Goal: Use online tool/utility: Utilize a website feature to perform a specific function

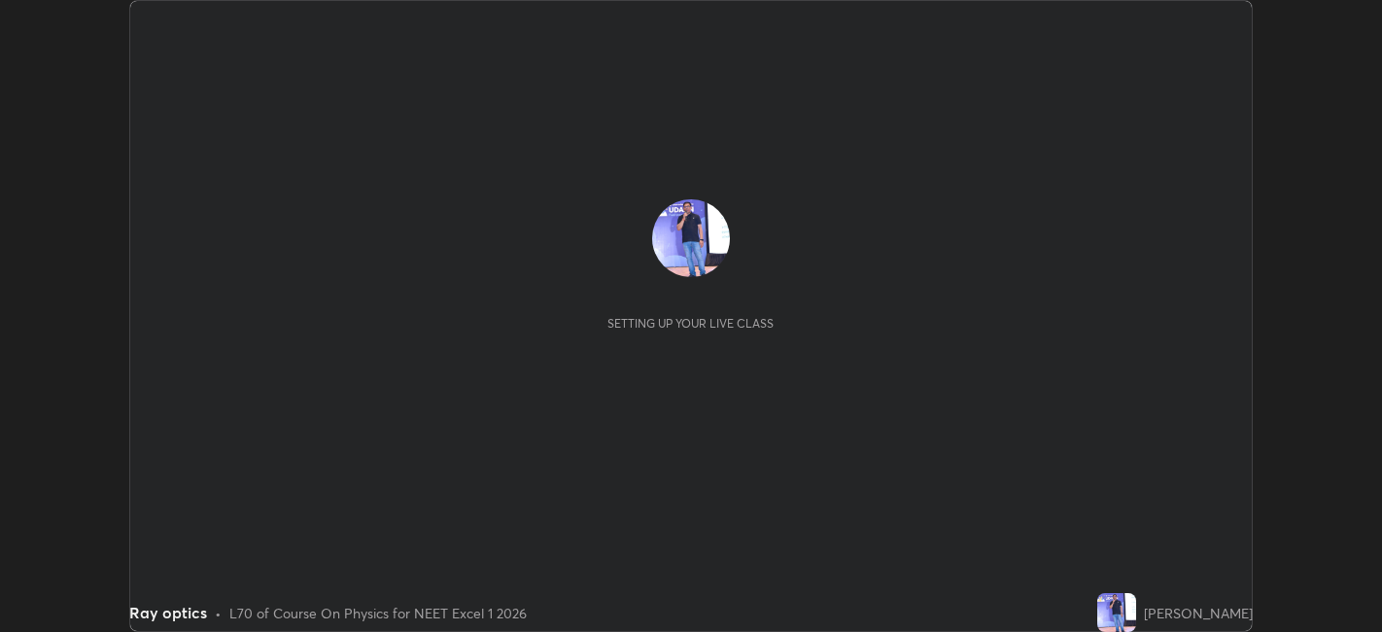
scroll to position [632, 1381]
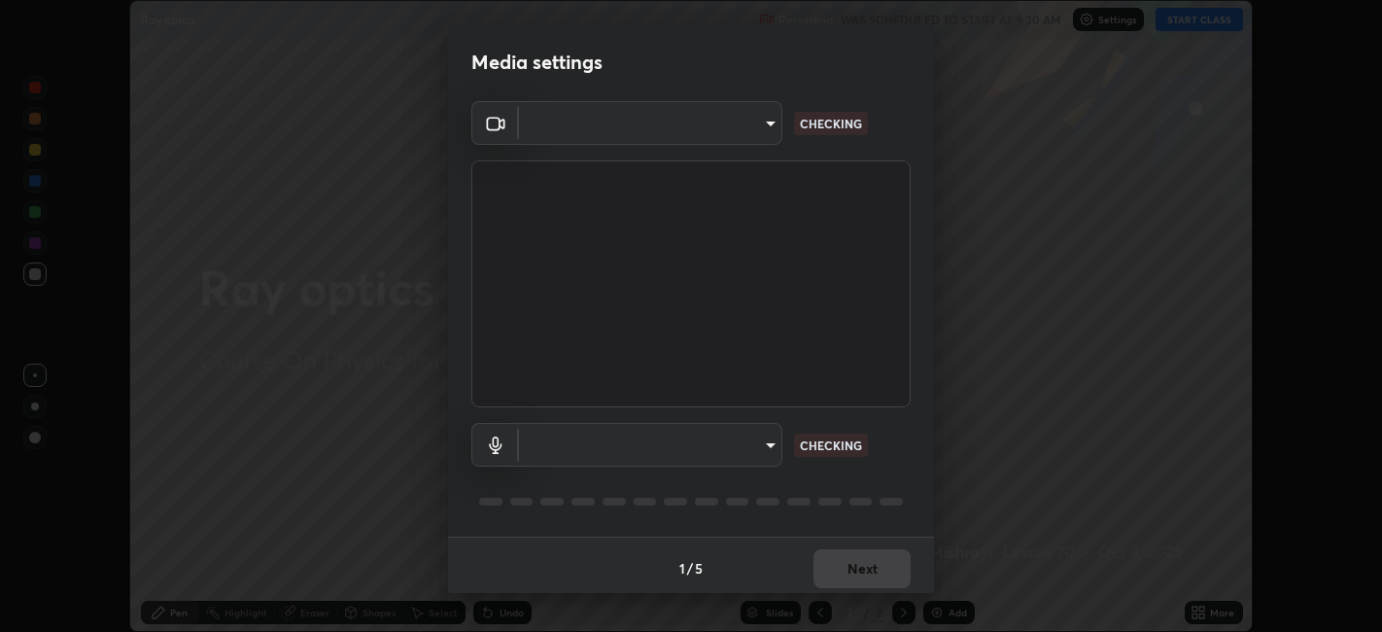
type input "e8d69c7dc0c2a56c5aabaa85415bde81fe71d5f71f3198f3fc497bb9ff74f4e0"
type input "default"
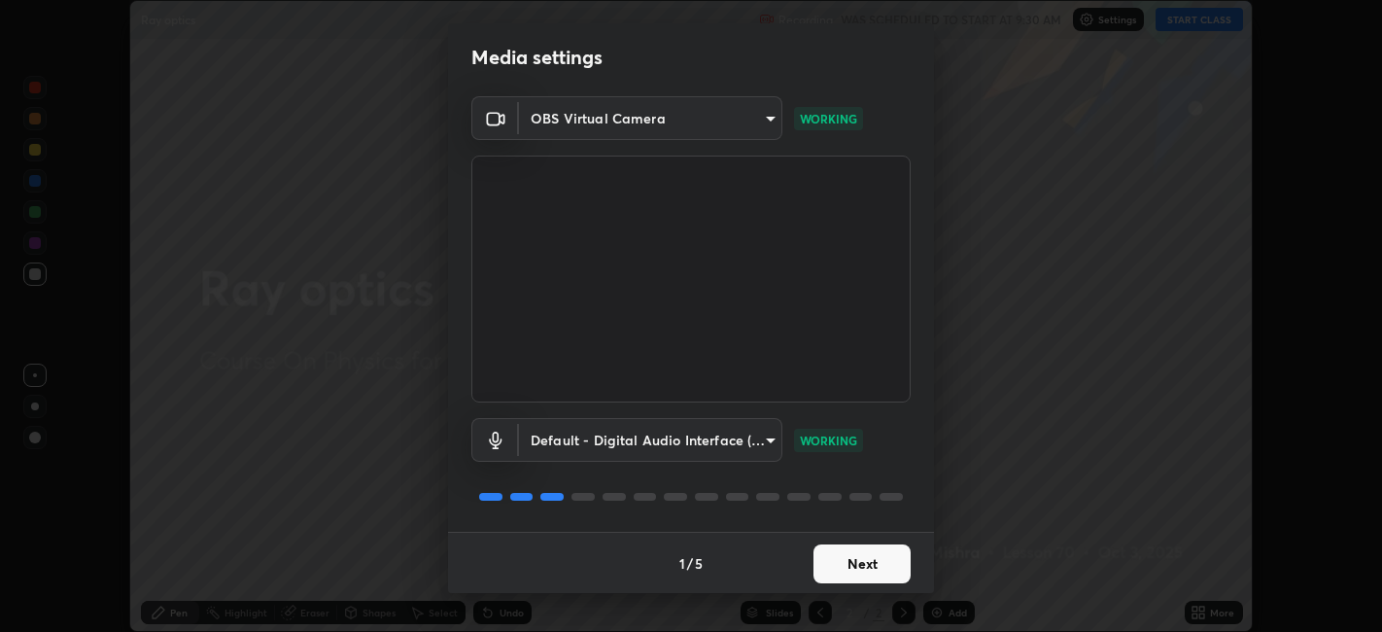
click at [865, 564] on button "Next" at bounding box center [861, 563] width 97 height 39
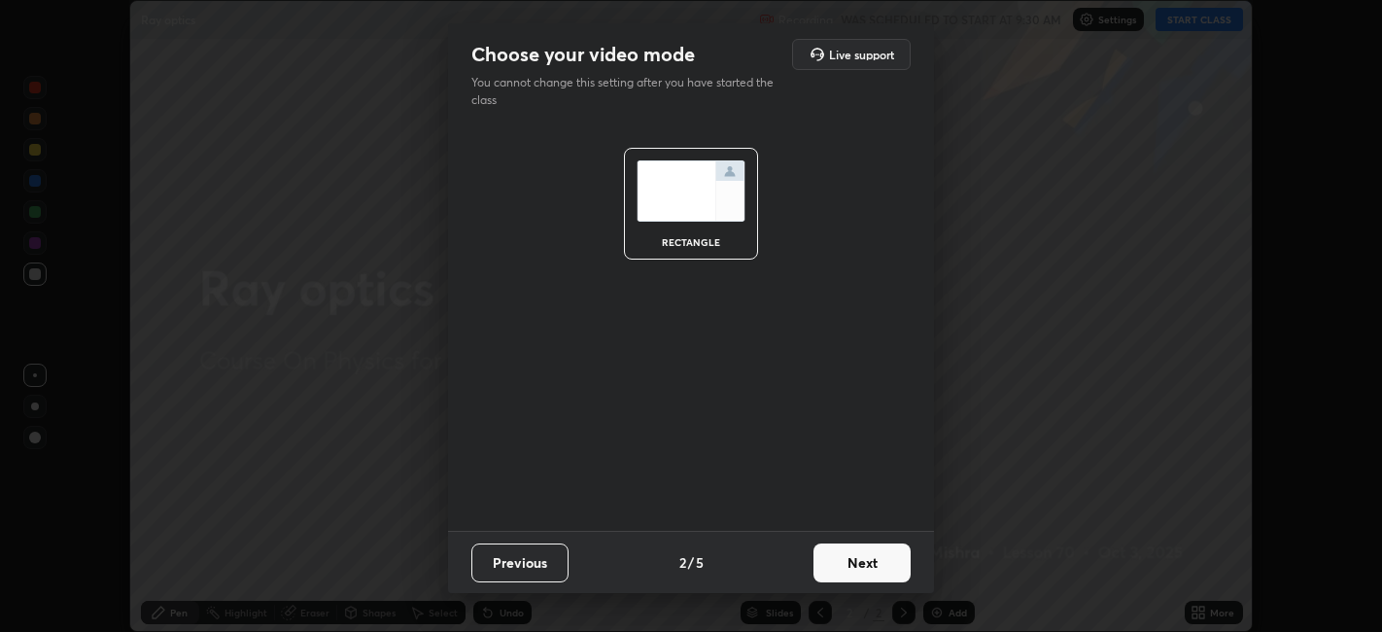
click at [863, 560] on button "Next" at bounding box center [861, 562] width 97 height 39
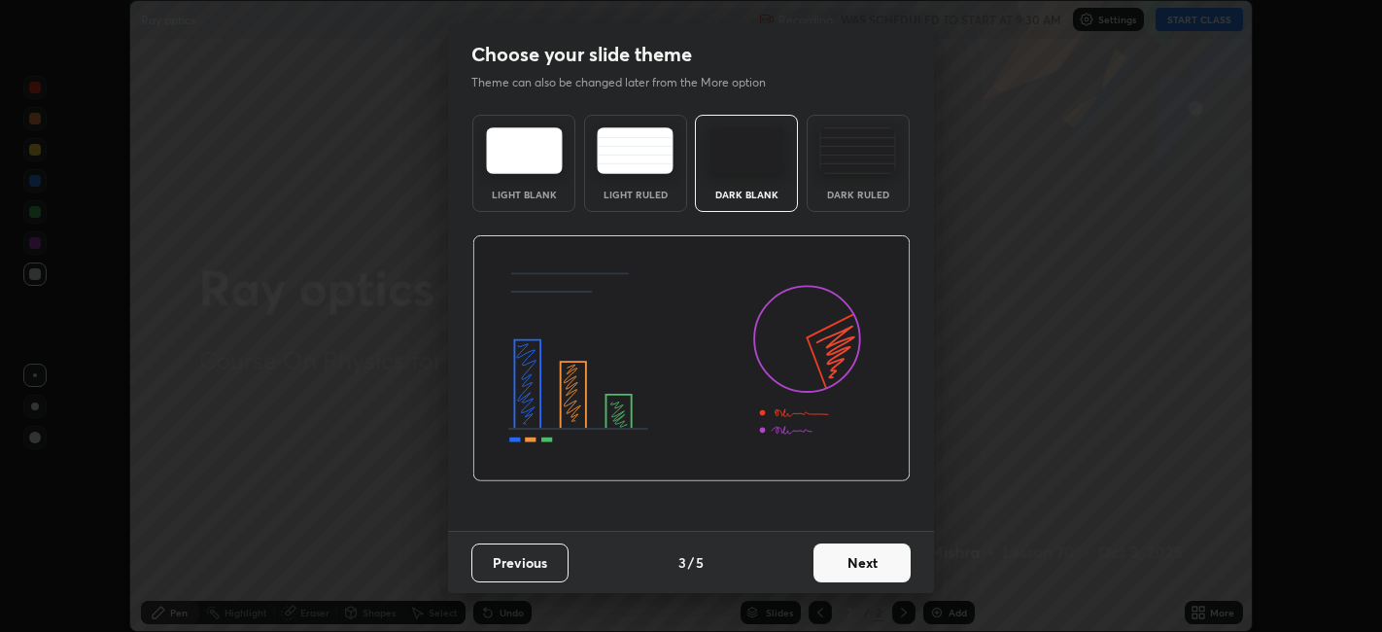
click at [867, 558] on button "Next" at bounding box center [861, 562] width 97 height 39
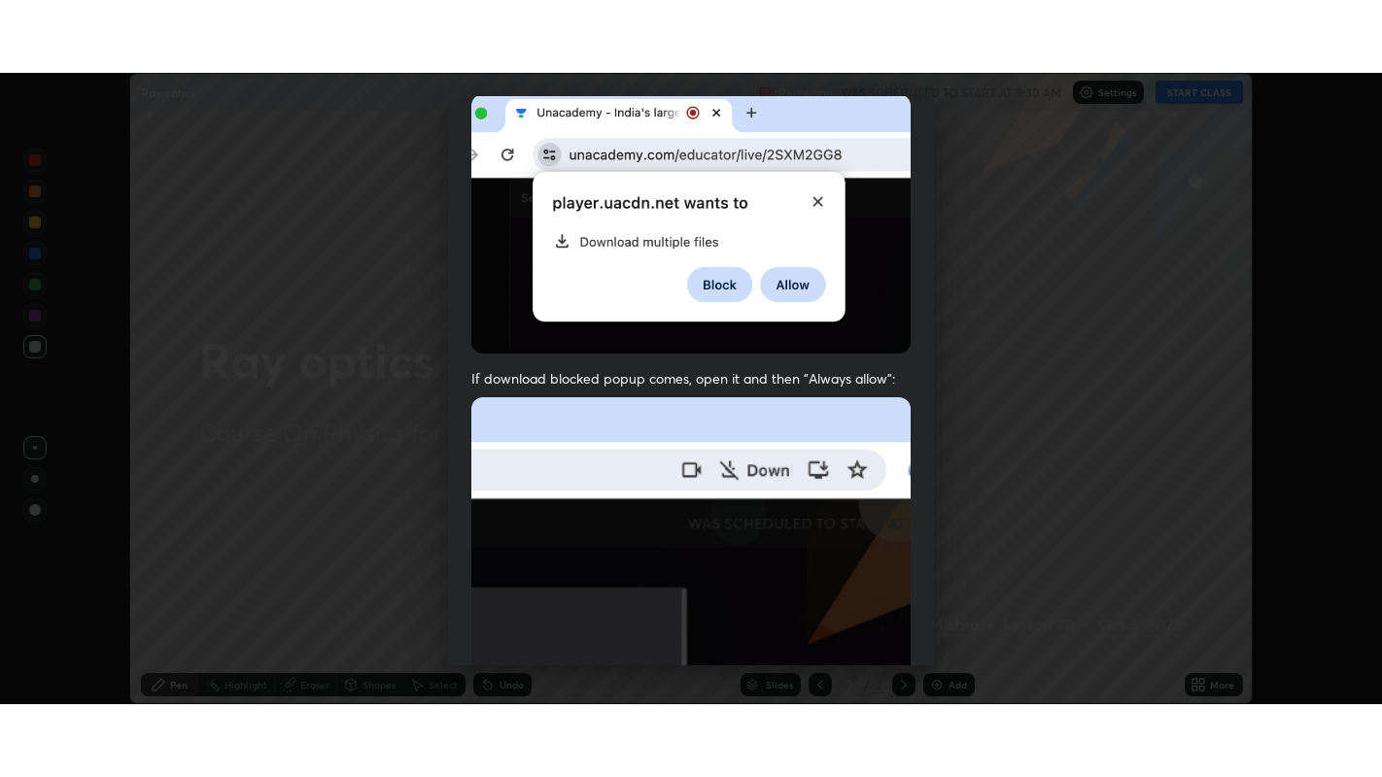
scroll to position [401, 0]
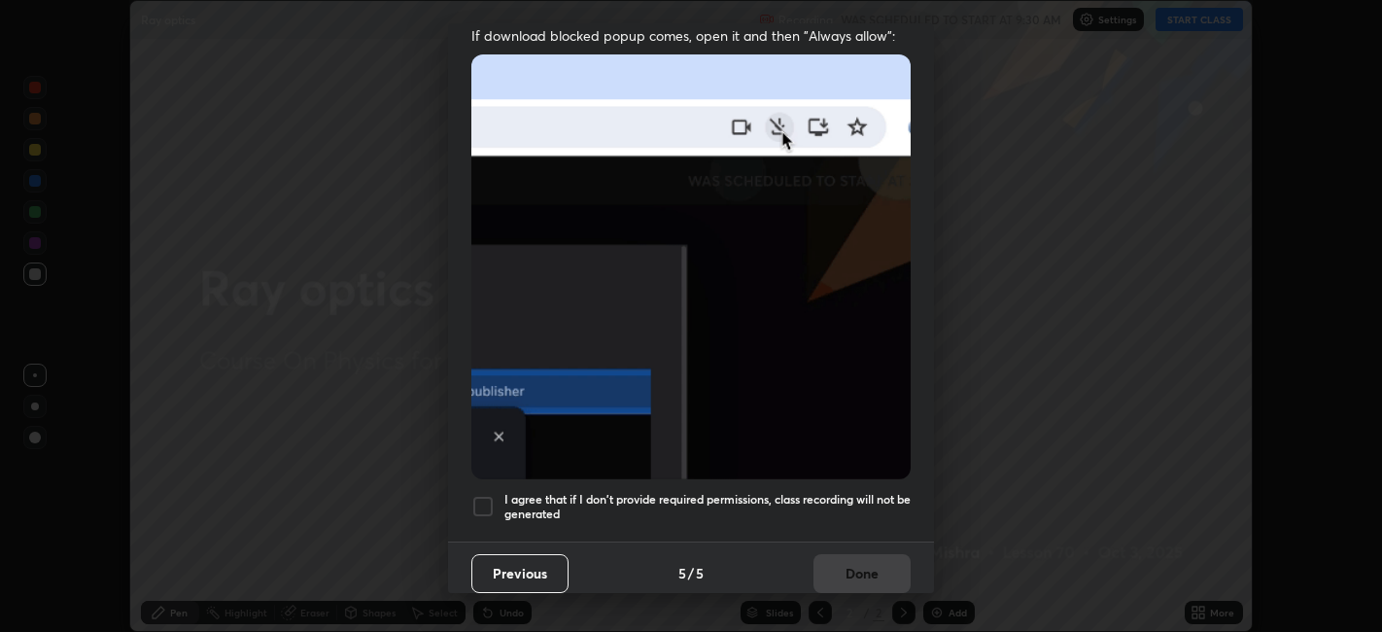
click at [485, 495] on div at bounding box center [482, 506] width 23 height 23
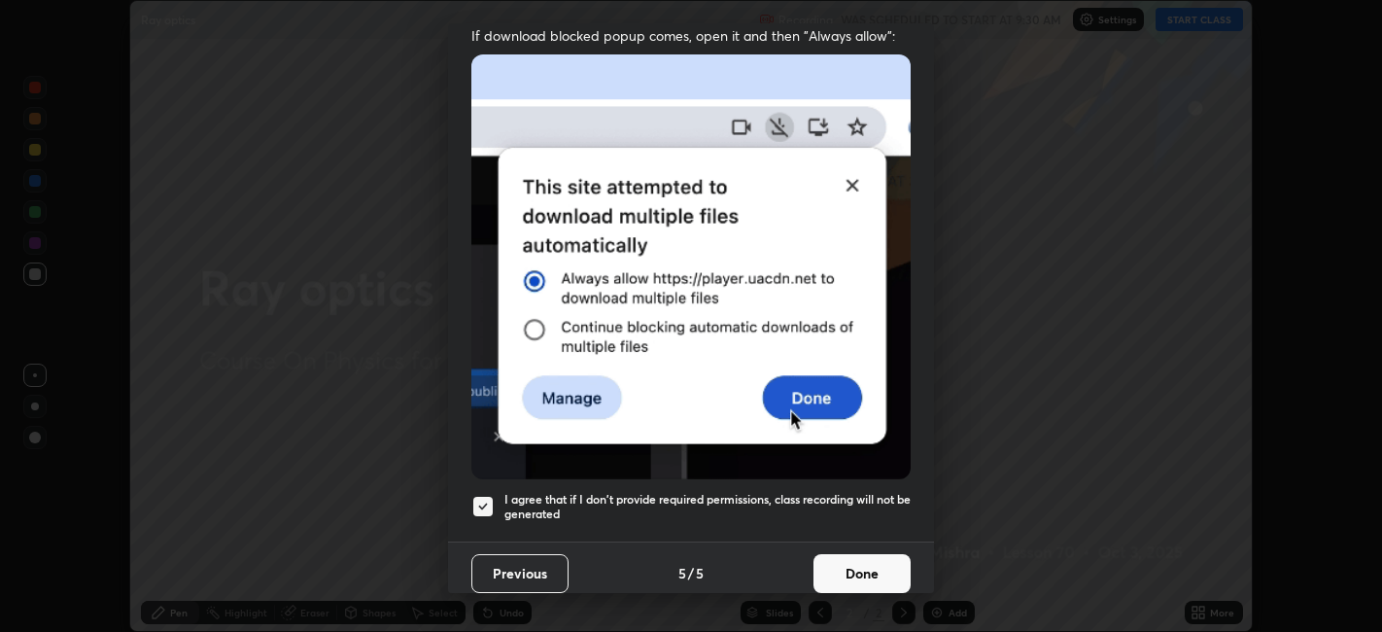
click at [870, 568] on button "Done" at bounding box center [861, 573] width 97 height 39
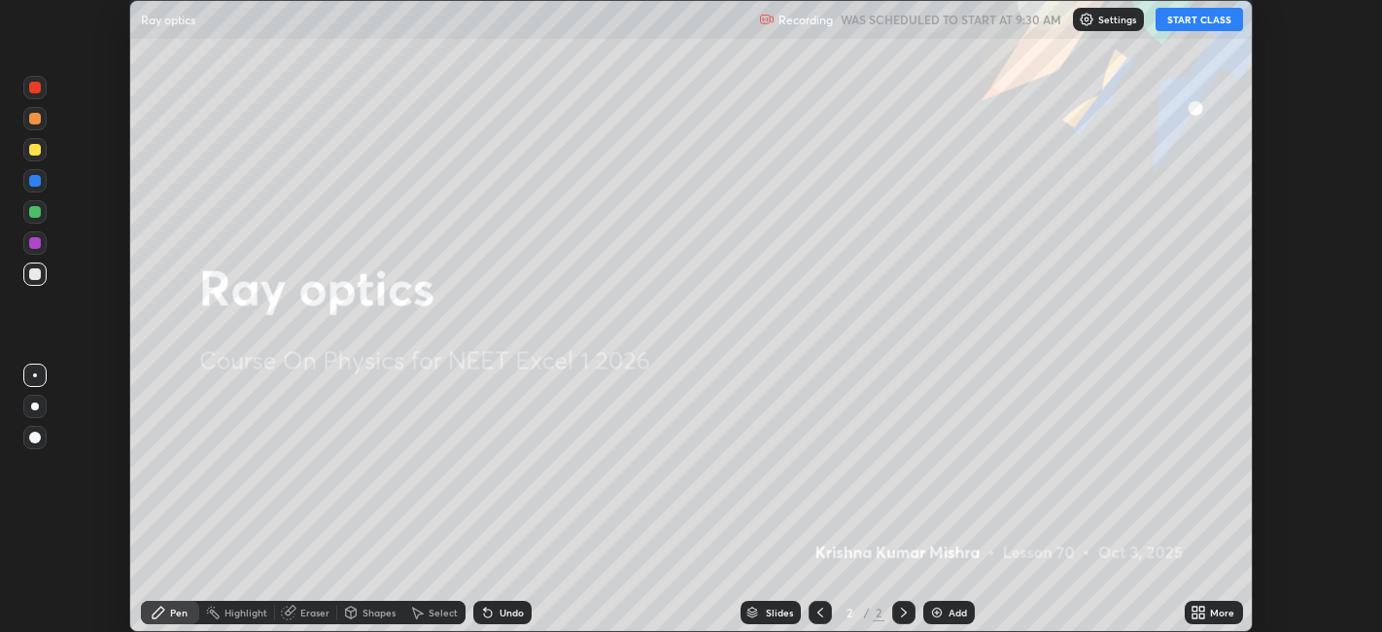
click at [1207, 17] on button "START CLASS" at bounding box center [1198, 19] width 87 height 23
click at [1202, 615] on icon at bounding box center [1202, 615] width 5 height 5
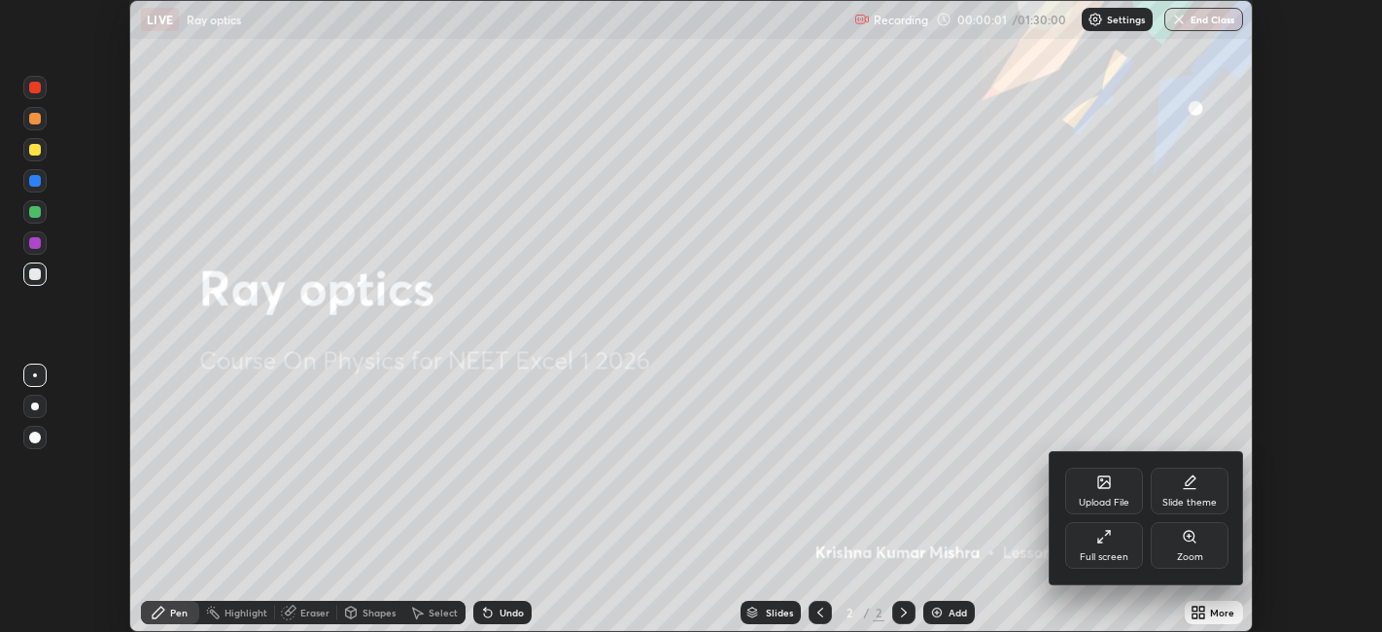
click at [1105, 545] on div "Full screen" at bounding box center [1104, 545] width 78 height 47
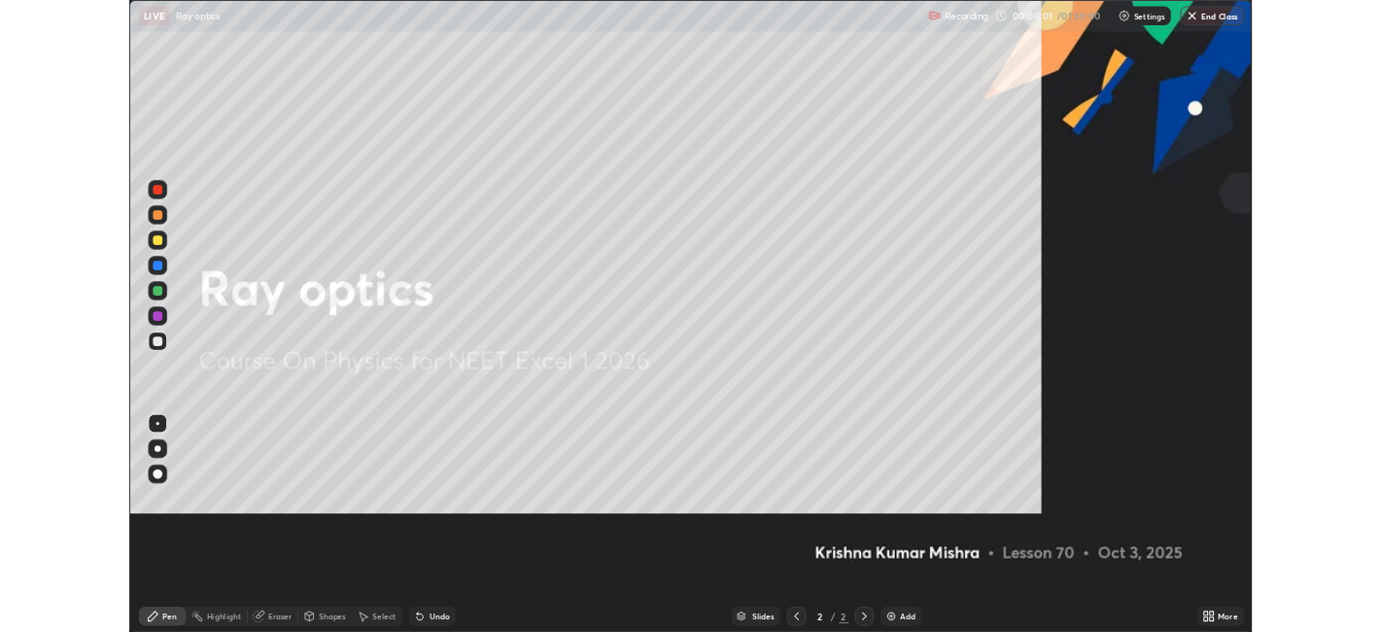
scroll to position [777, 1382]
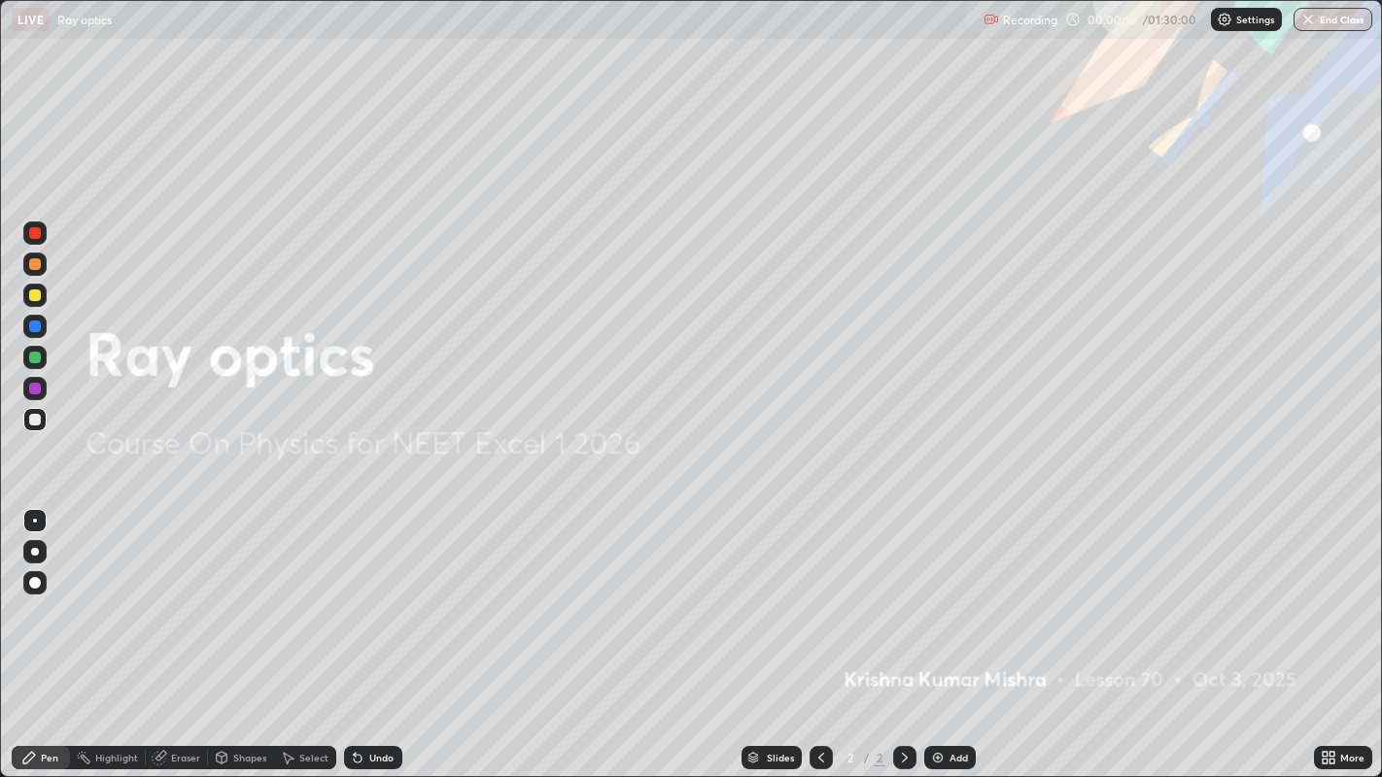
click at [901, 631] on icon at bounding box center [905, 758] width 16 height 16
click at [952, 631] on div "Add" at bounding box center [949, 757] width 51 height 23
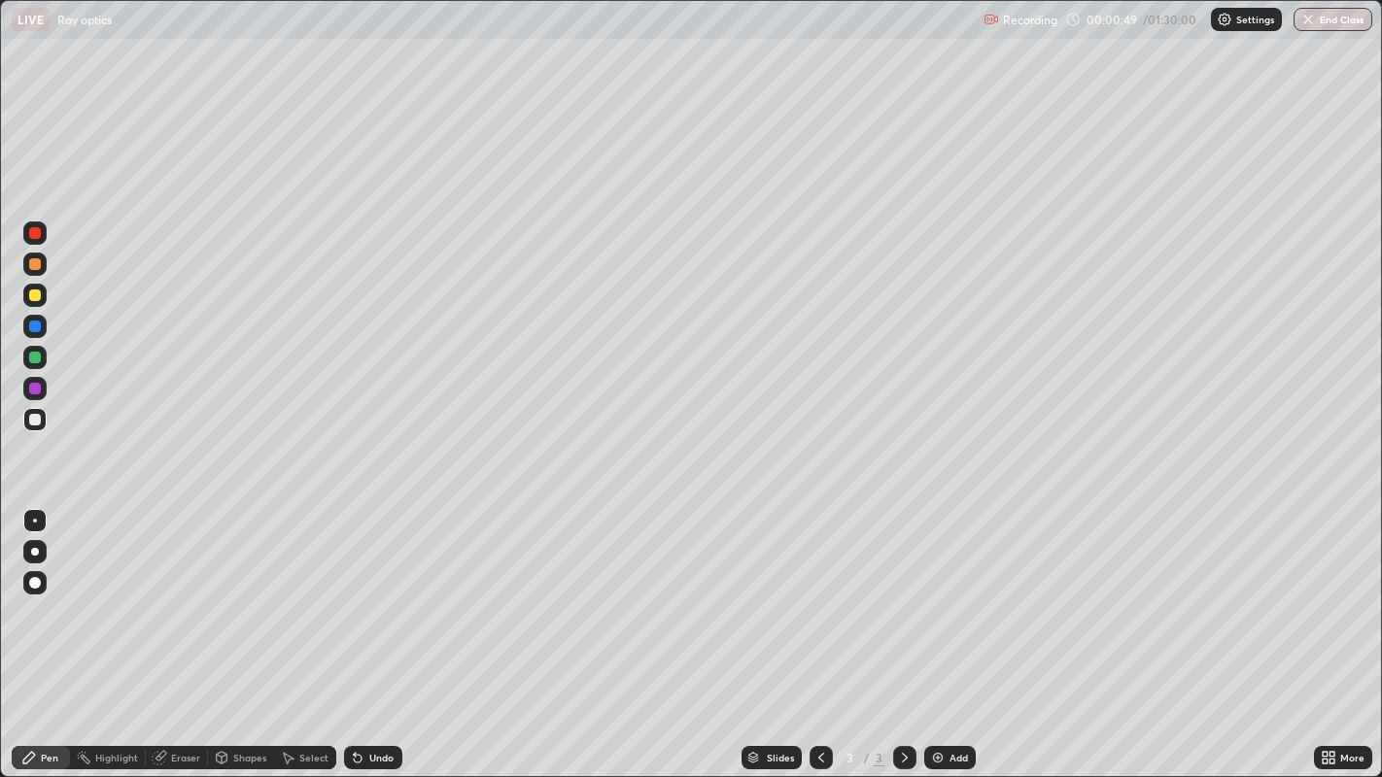
click at [33, 293] on div at bounding box center [35, 296] width 12 height 12
click at [37, 415] on div at bounding box center [35, 420] width 12 height 12
click at [382, 631] on div "Undo" at bounding box center [373, 757] width 58 height 23
click at [383, 631] on div "Undo" at bounding box center [373, 757] width 58 height 23
click at [38, 295] on div at bounding box center [35, 296] width 12 height 12
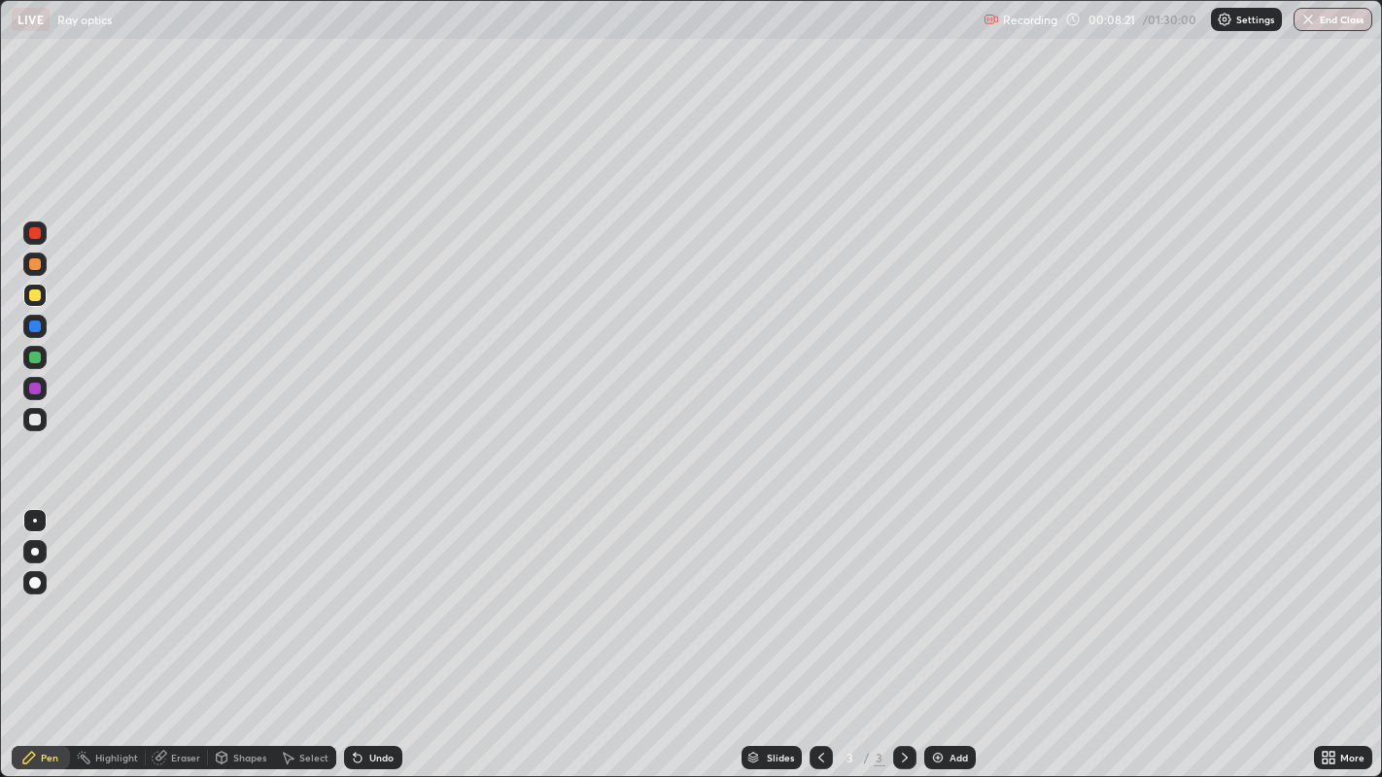
click at [946, 631] on div "Add" at bounding box center [949, 757] width 51 height 23
click at [38, 293] on div at bounding box center [35, 296] width 12 height 12
click at [248, 631] on div "Shapes" at bounding box center [249, 758] width 33 height 10
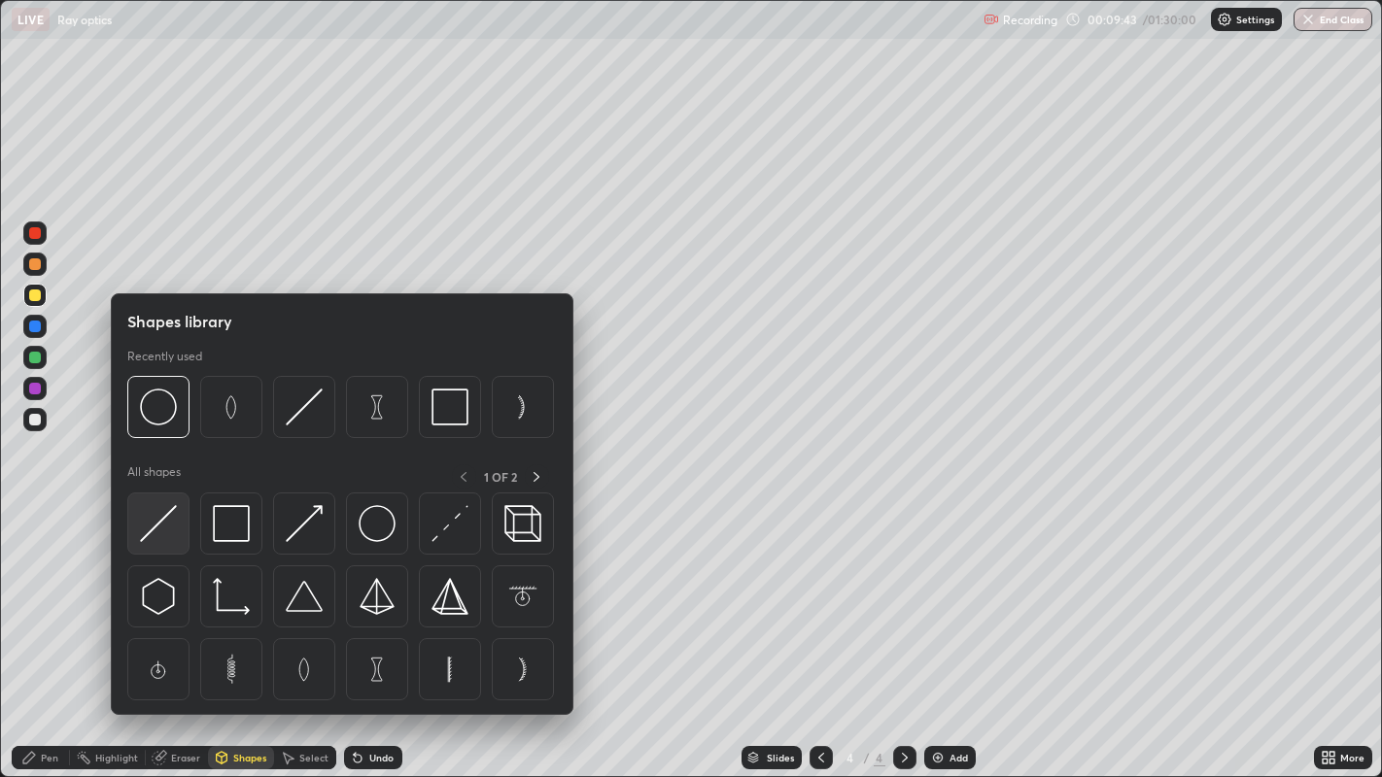
click at [166, 523] on img at bounding box center [158, 523] width 37 height 37
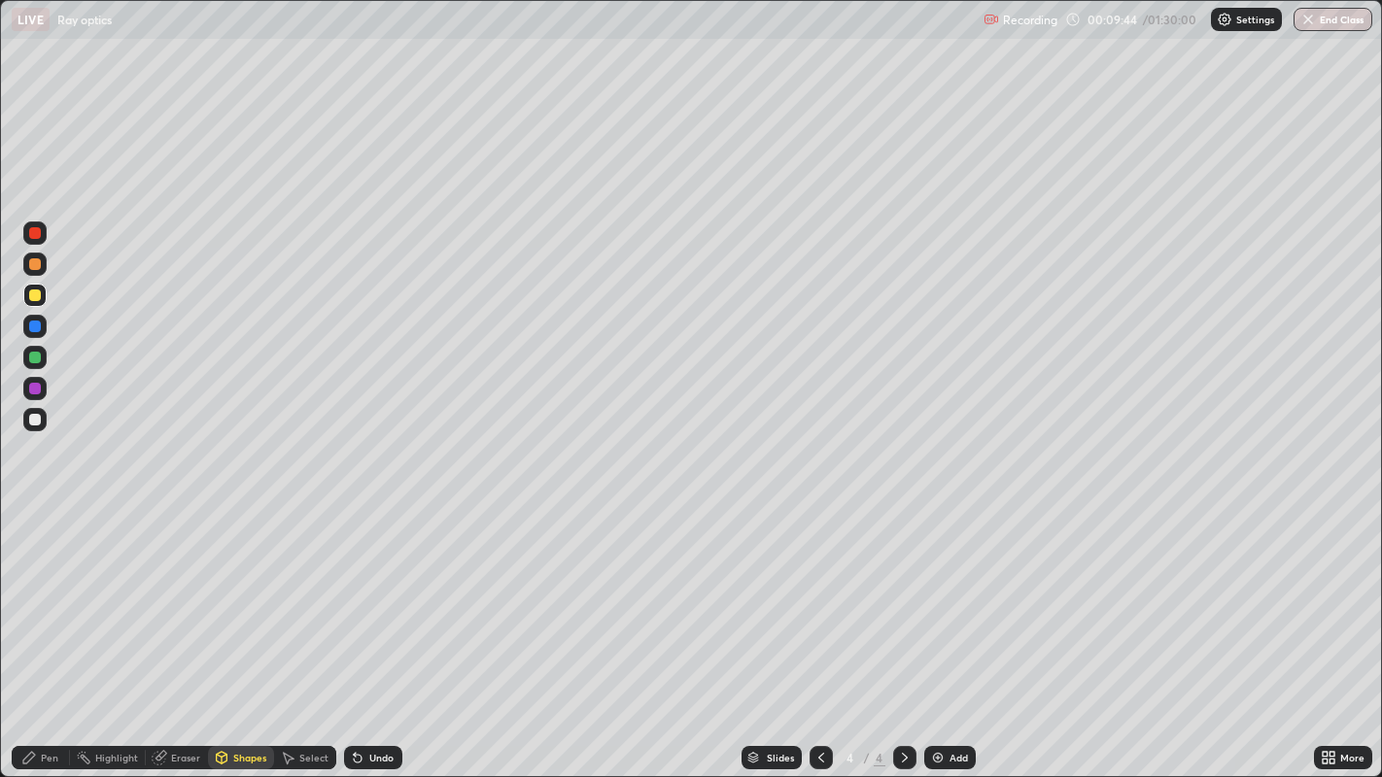
click at [34, 420] on div at bounding box center [35, 420] width 12 height 12
click at [35, 386] on div at bounding box center [35, 389] width 12 height 12
click at [38, 419] on div at bounding box center [35, 420] width 12 height 12
click at [34, 357] on div at bounding box center [35, 358] width 12 height 12
click at [42, 631] on div "Pen" at bounding box center [49, 758] width 17 height 10
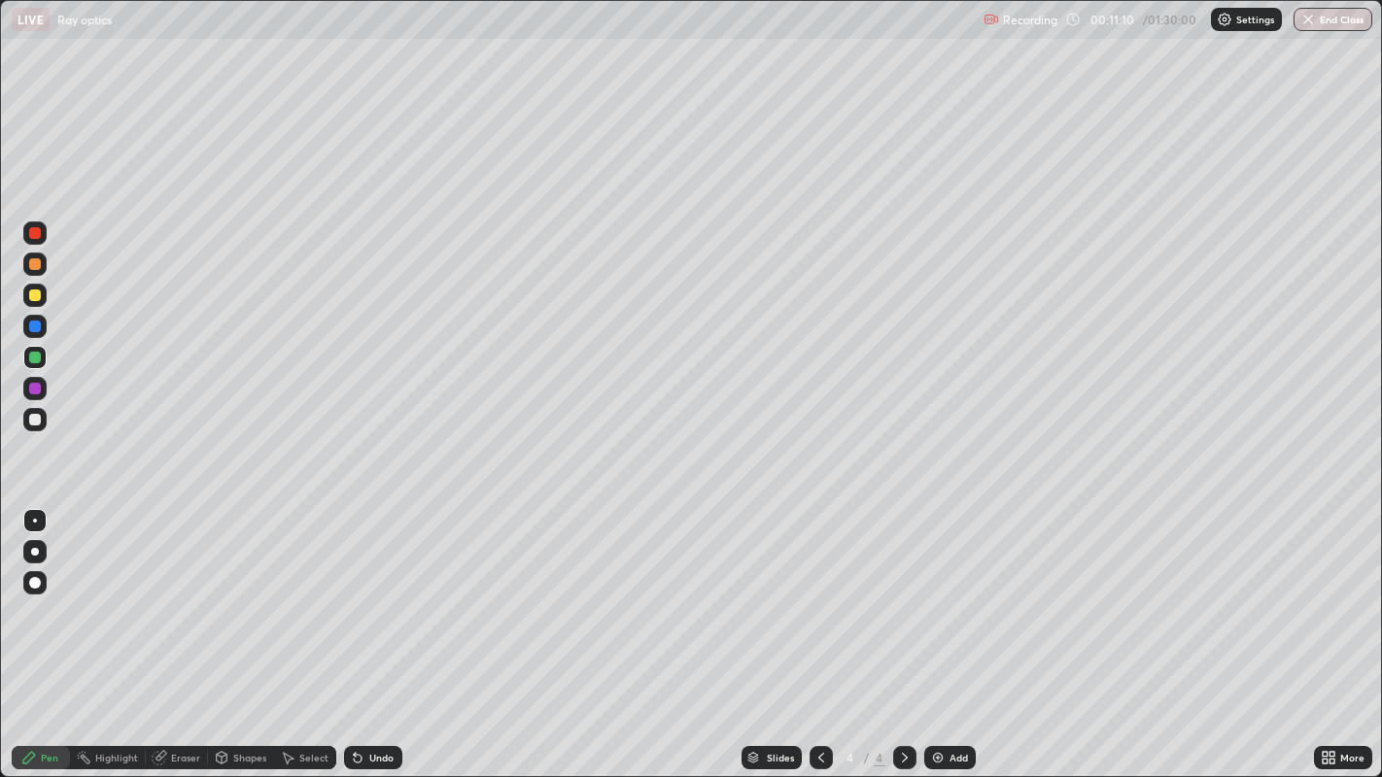
click at [254, 631] on div "Shapes" at bounding box center [249, 758] width 33 height 10
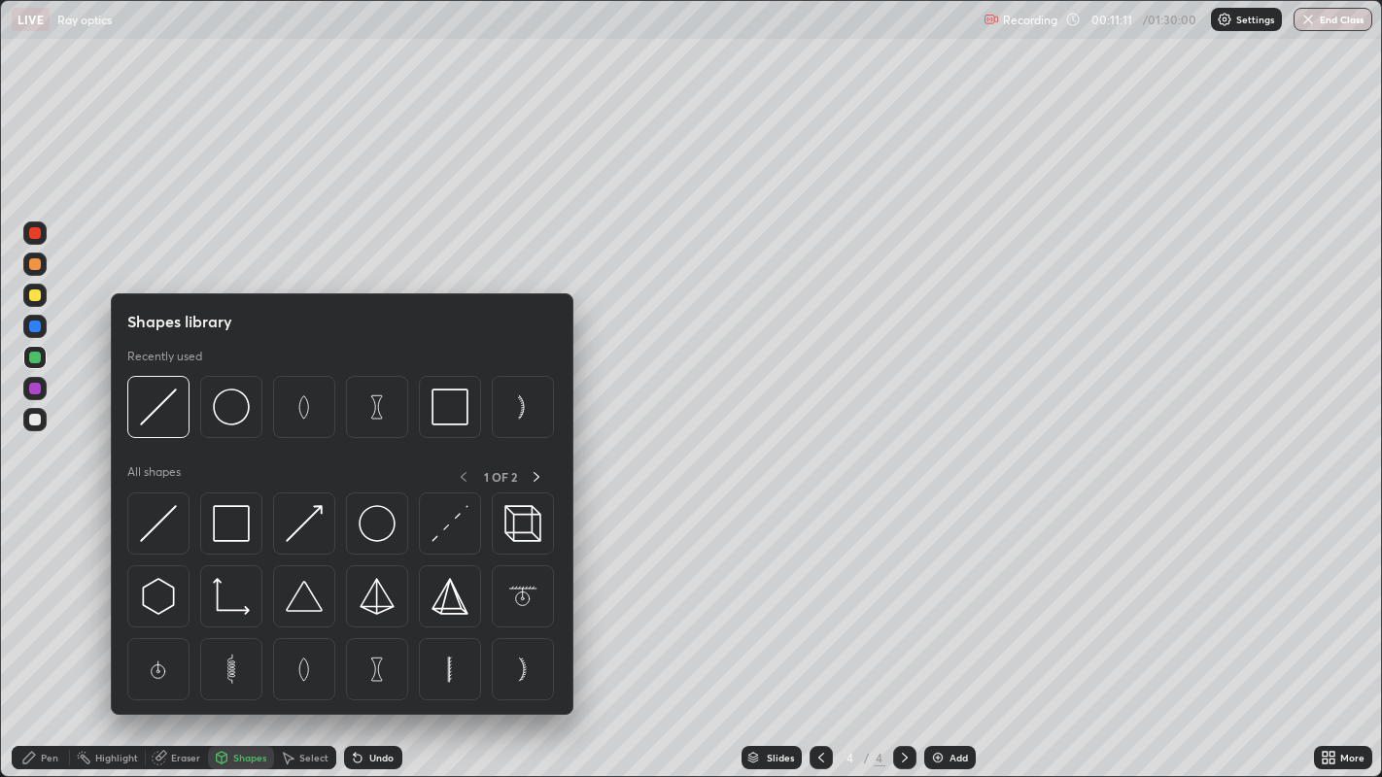
click at [305, 631] on img at bounding box center [304, 669] width 37 height 37
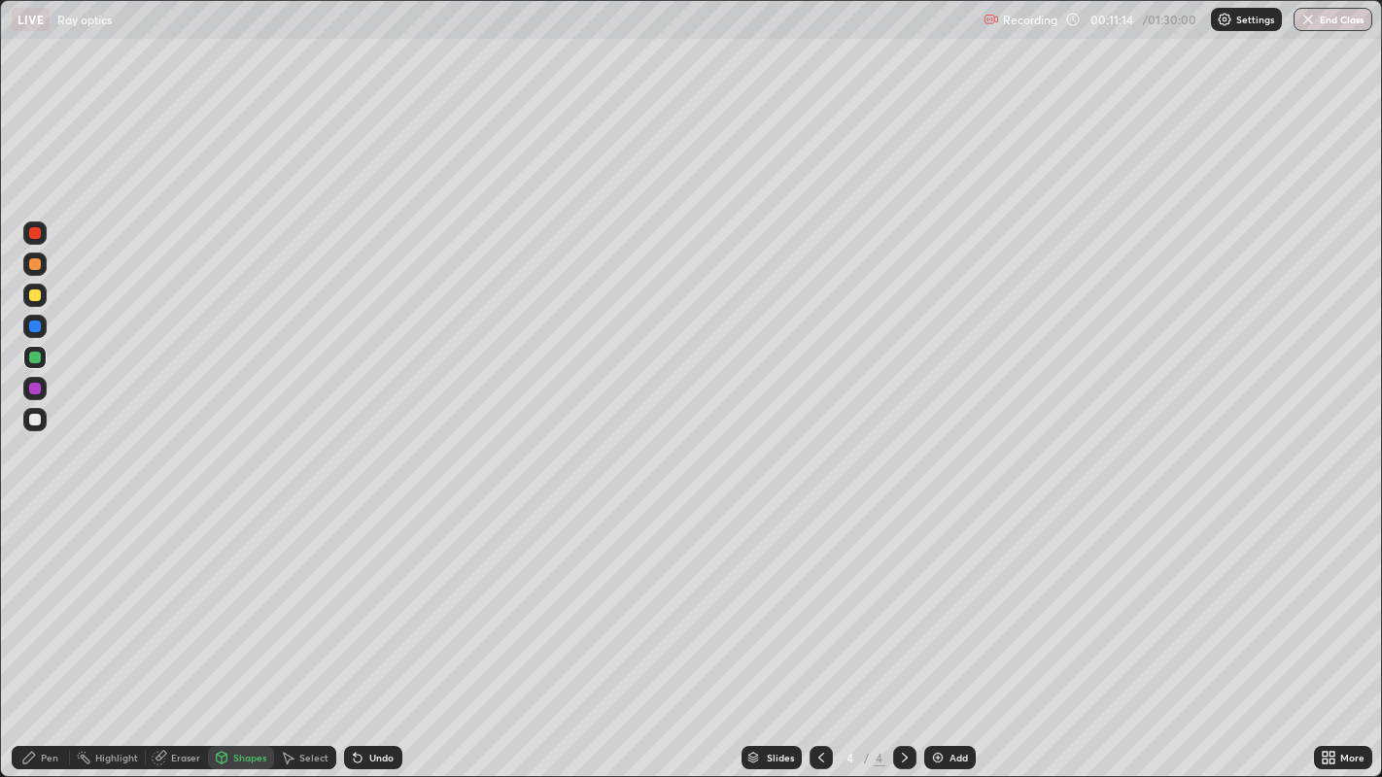
click at [55, 631] on div "Pen" at bounding box center [49, 758] width 17 height 10
click at [44, 295] on div at bounding box center [34, 295] width 23 height 23
click at [34, 390] on div at bounding box center [35, 389] width 12 height 12
click at [32, 353] on div at bounding box center [35, 358] width 12 height 12
click at [43, 263] on div at bounding box center [34, 264] width 23 height 23
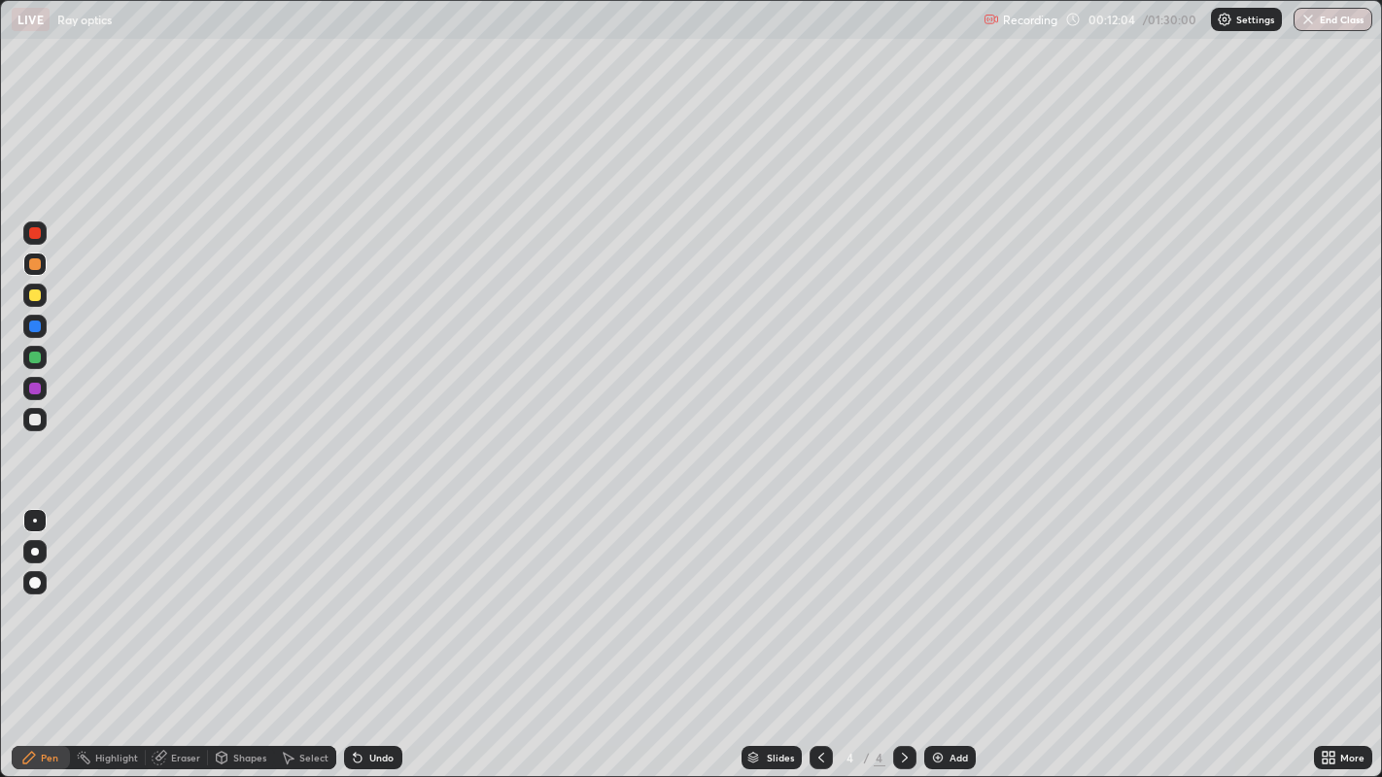
click at [36, 235] on div at bounding box center [35, 233] width 12 height 12
click at [36, 422] on div at bounding box center [35, 420] width 12 height 12
click at [42, 354] on div at bounding box center [34, 357] width 23 height 23
click at [372, 631] on div "Undo" at bounding box center [381, 758] width 24 height 10
click at [373, 631] on div "Undo" at bounding box center [381, 758] width 24 height 10
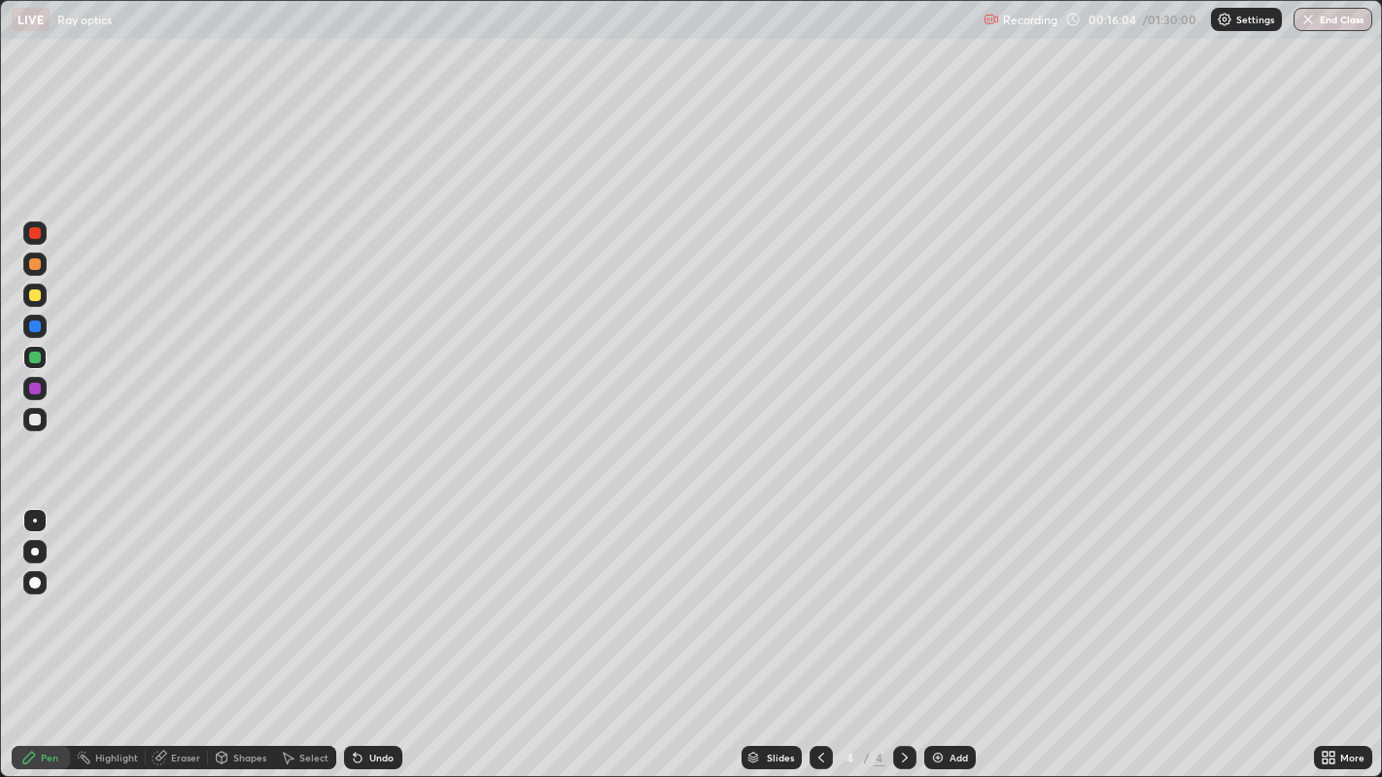
click at [372, 631] on div "Undo" at bounding box center [381, 758] width 24 height 10
click at [383, 631] on div "Undo" at bounding box center [373, 757] width 58 height 23
click at [381, 631] on div "Undo" at bounding box center [381, 758] width 24 height 10
click at [376, 631] on div "Undo" at bounding box center [381, 758] width 24 height 10
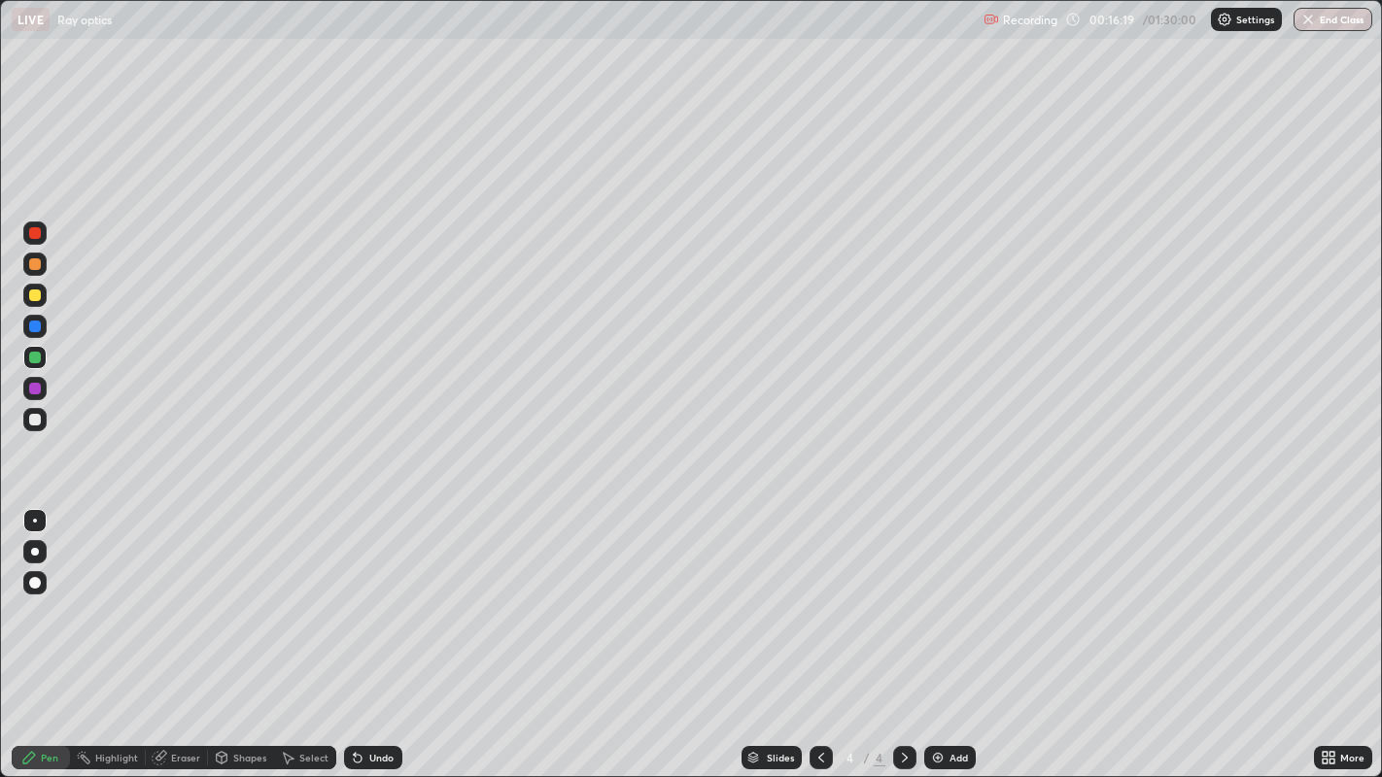
click at [377, 631] on div "Undo" at bounding box center [381, 758] width 24 height 10
click at [376, 631] on div "Undo" at bounding box center [381, 758] width 24 height 10
click at [902, 631] on icon at bounding box center [905, 758] width 16 height 16
click at [954, 631] on div "Add" at bounding box center [958, 758] width 18 height 10
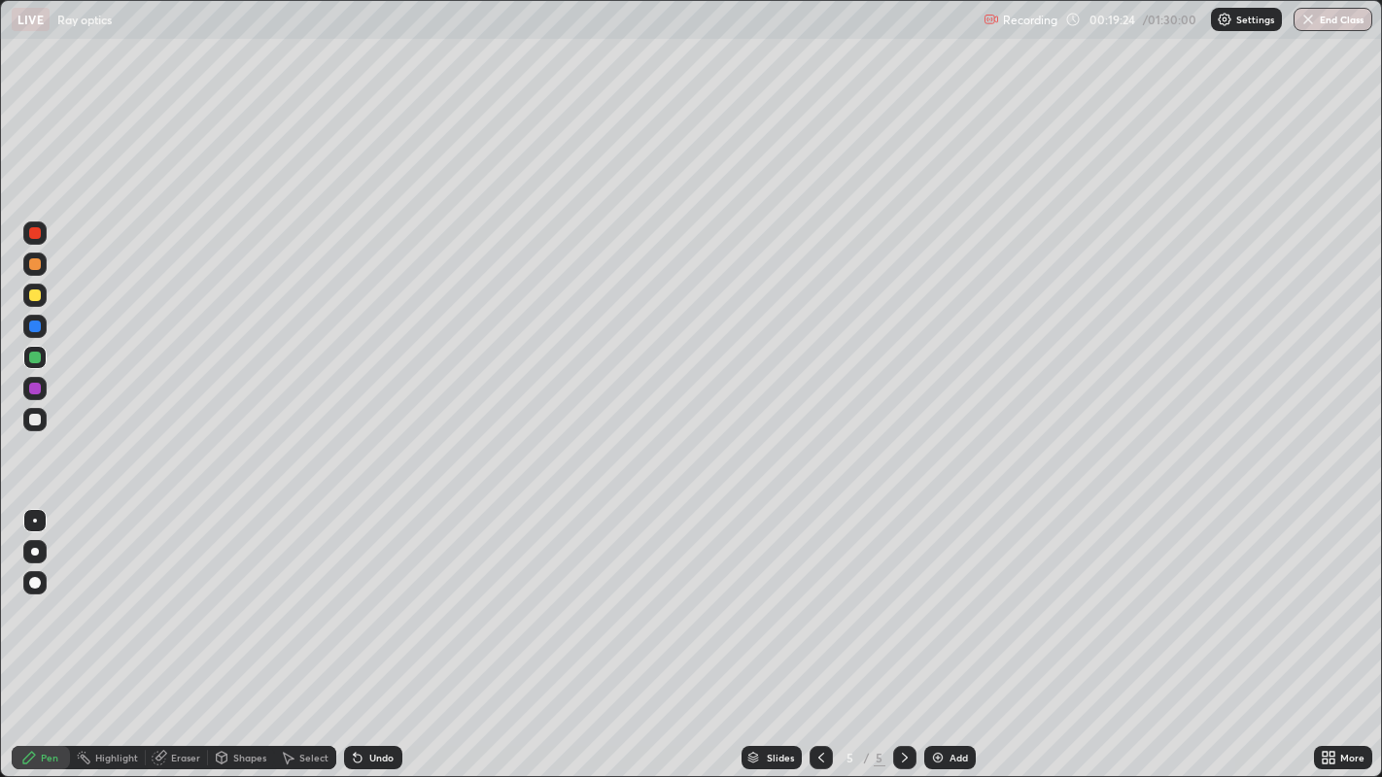
click at [40, 388] on div at bounding box center [35, 389] width 12 height 12
click at [37, 293] on div at bounding box center [35, 296] width 12 height 12
click at [36, 357] on div at bounding box center [35, 358] width 12 height 12
click at [246, 631] on div "Shapes" at bounding box center [249, 758] width 33 height 10
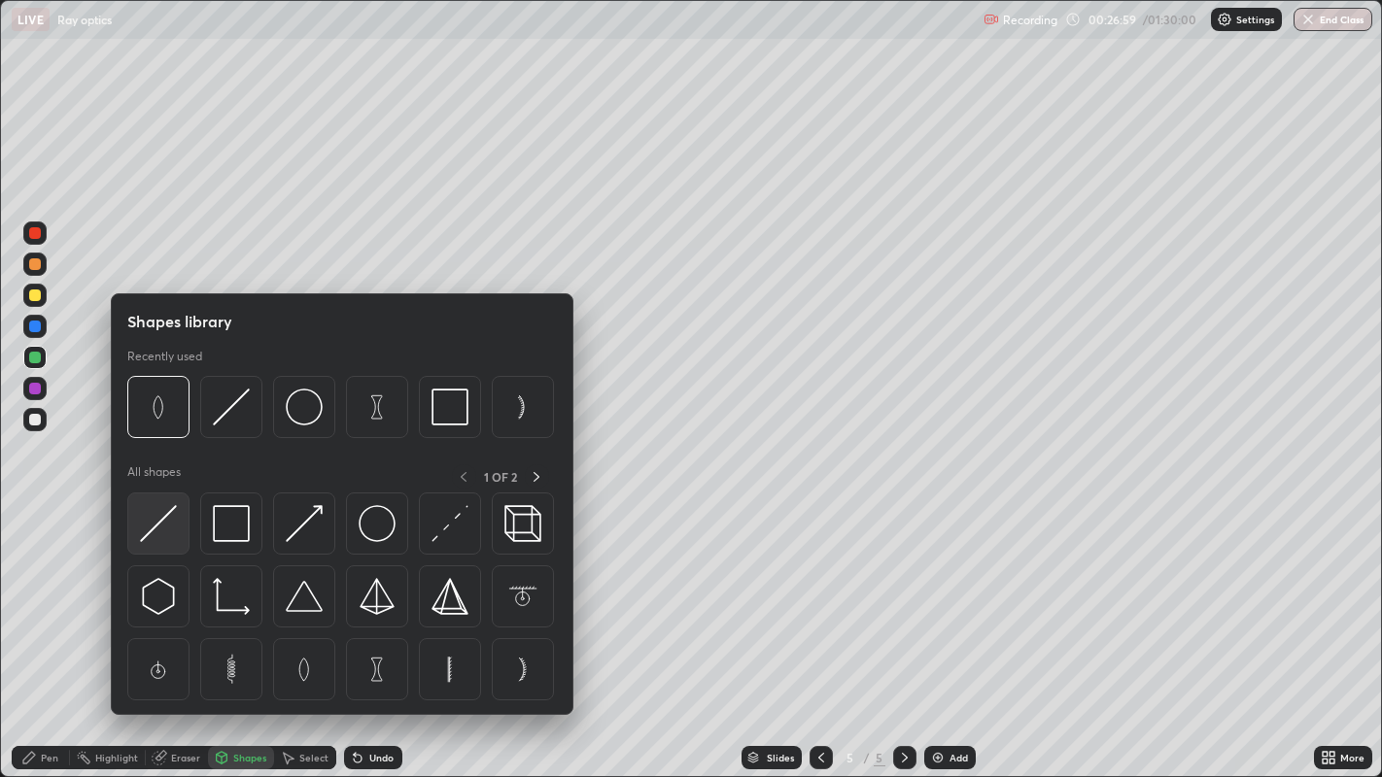
click at [156, 527] on img at bounding box center [158, 523] width 37 height 37
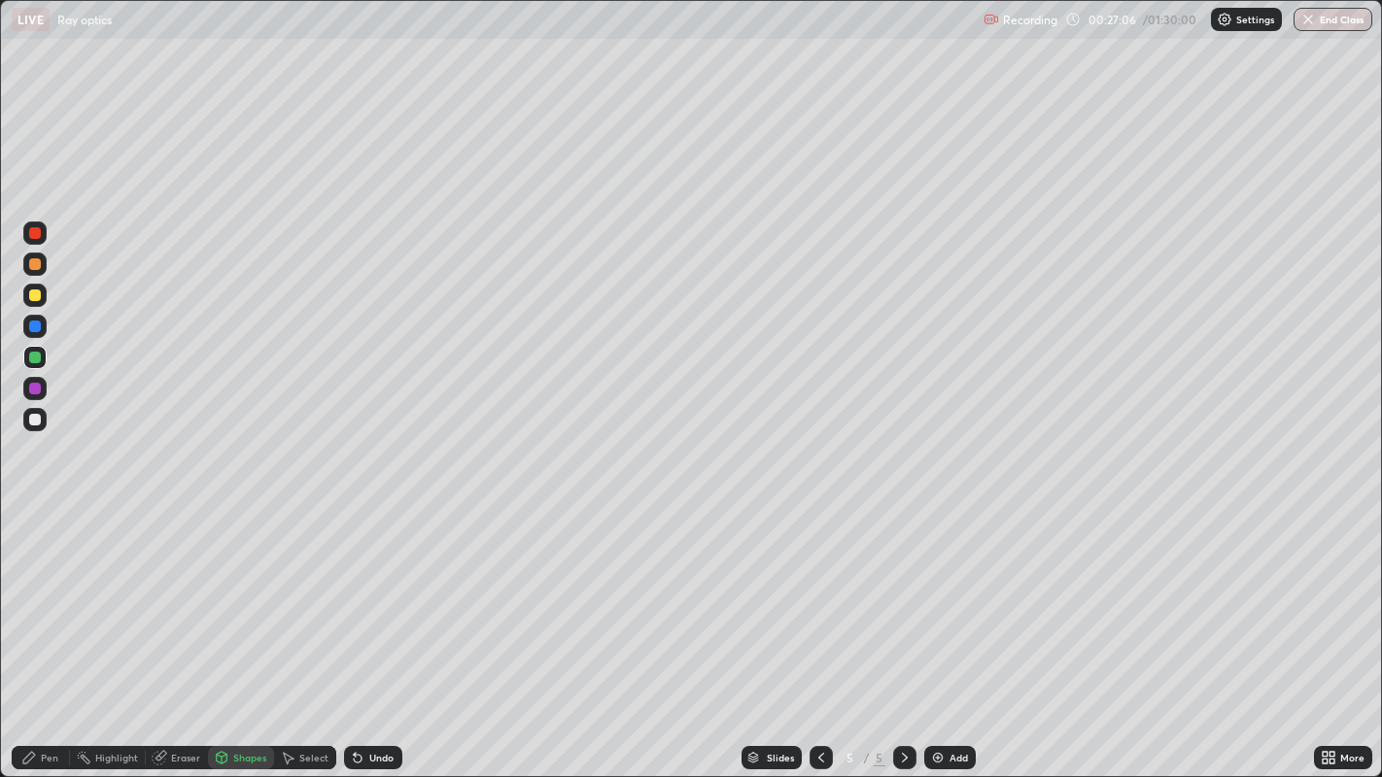
click at [43, 631] on div "Pen" at bounding box center [49, 758] width 17 height 10
click at [35, 416] on div at bounding box center [35, 420] width 12 height 12
click at [376, 631] on div "Undo" at bounding box center [381, 758] width 24 height 10
click at [35, 389] on div at bounding box center [35, 389] width 12 height 12
click at [35, 295] on div at bounding box center [35, 296] width 12 height 12
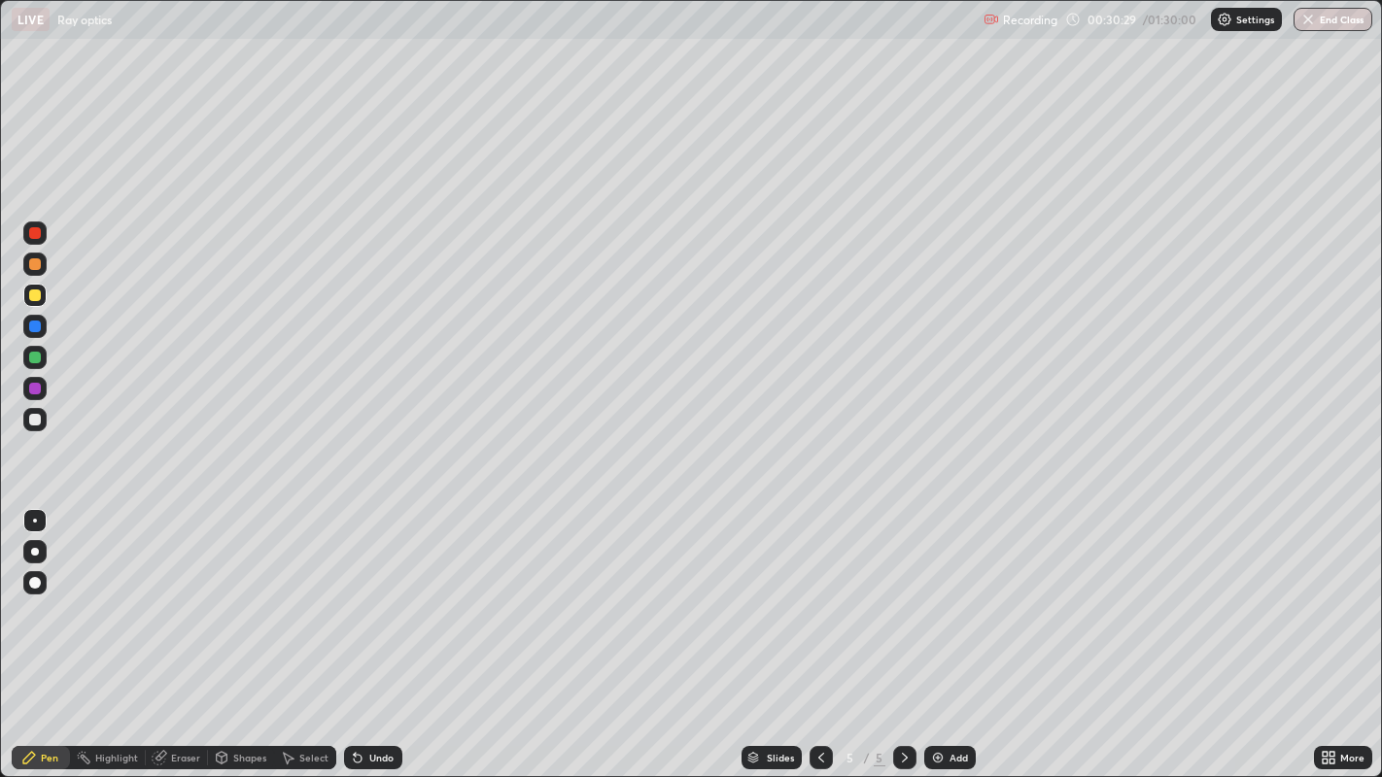
click at [960, 631] on div "Add" at bounding box center [949, 757] width 51 height 23
click at [376, 631] on div "Undo" at bounding box center [381, 758] width 24 height 10
click at [380, 631] on div "Undo" at bounding box center [373, 757] width 58 height 23
click at [379, 631] on div "Undo" at bounding box center [373, 757] width 58 height 23
click at [310, 631] on div "Select" at bounding box center [313, 758] width 29 height 10
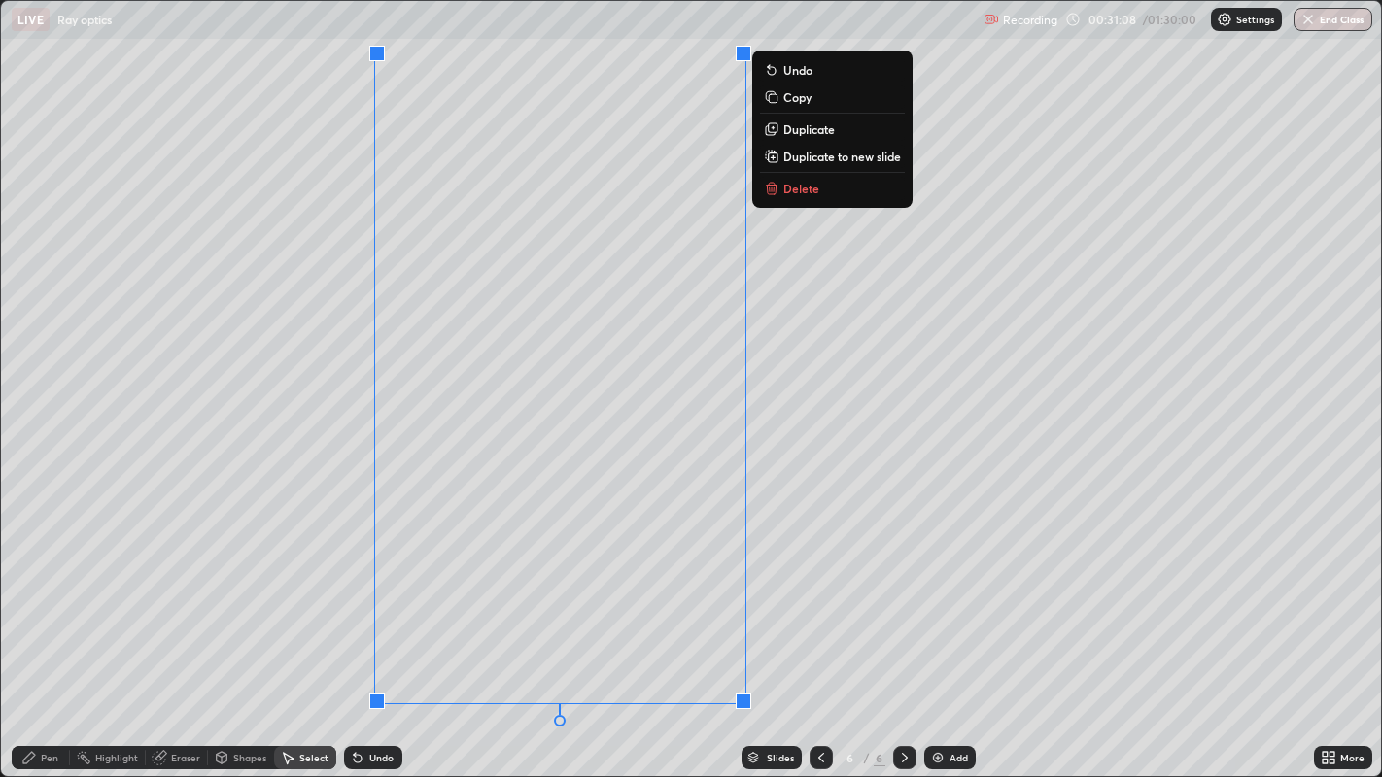
click at [230, 619] on div "0 ° Undo Copy Duplicate Duplicate to new slide Delete" at bounding box center [691, 389] width 1381 height 776
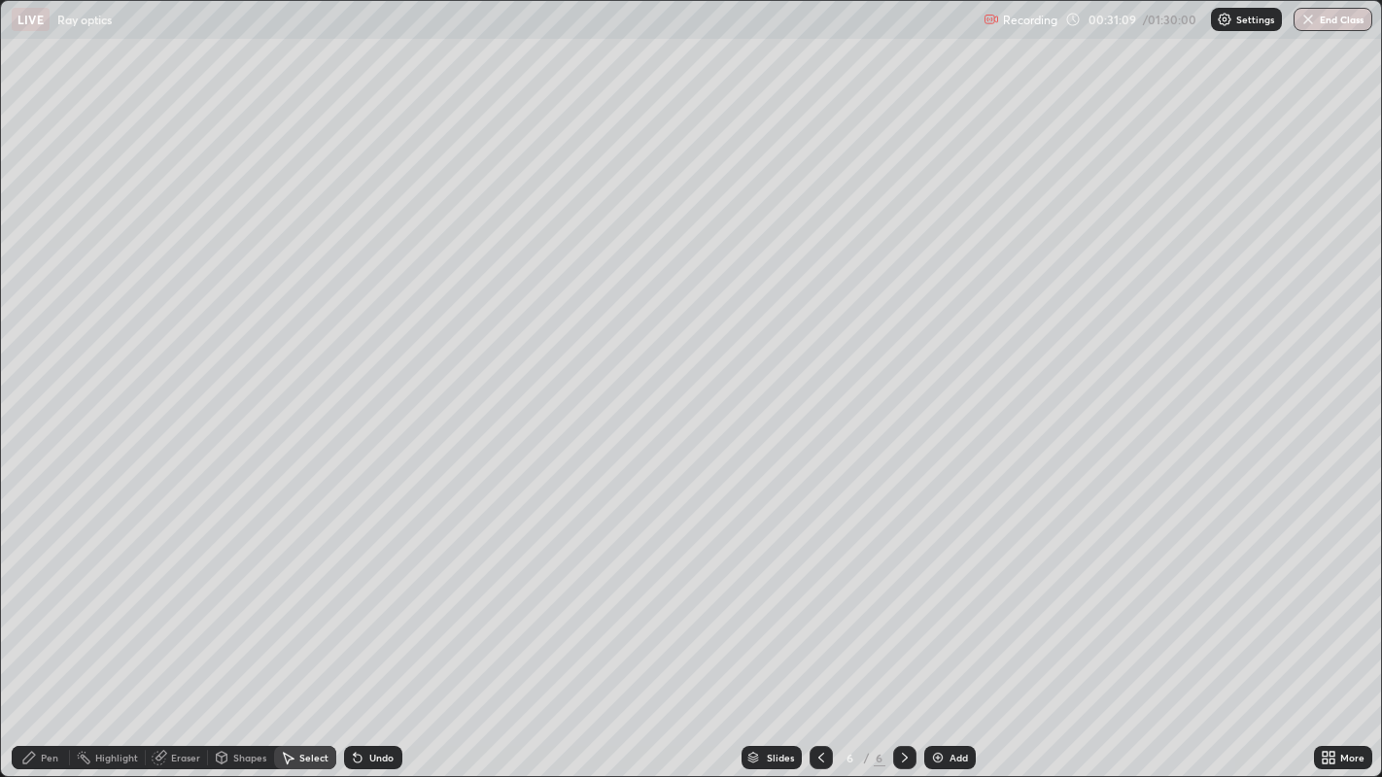
click at [51, 631] on div "Pen" at bounding box center [49, 758] width 17 height 10
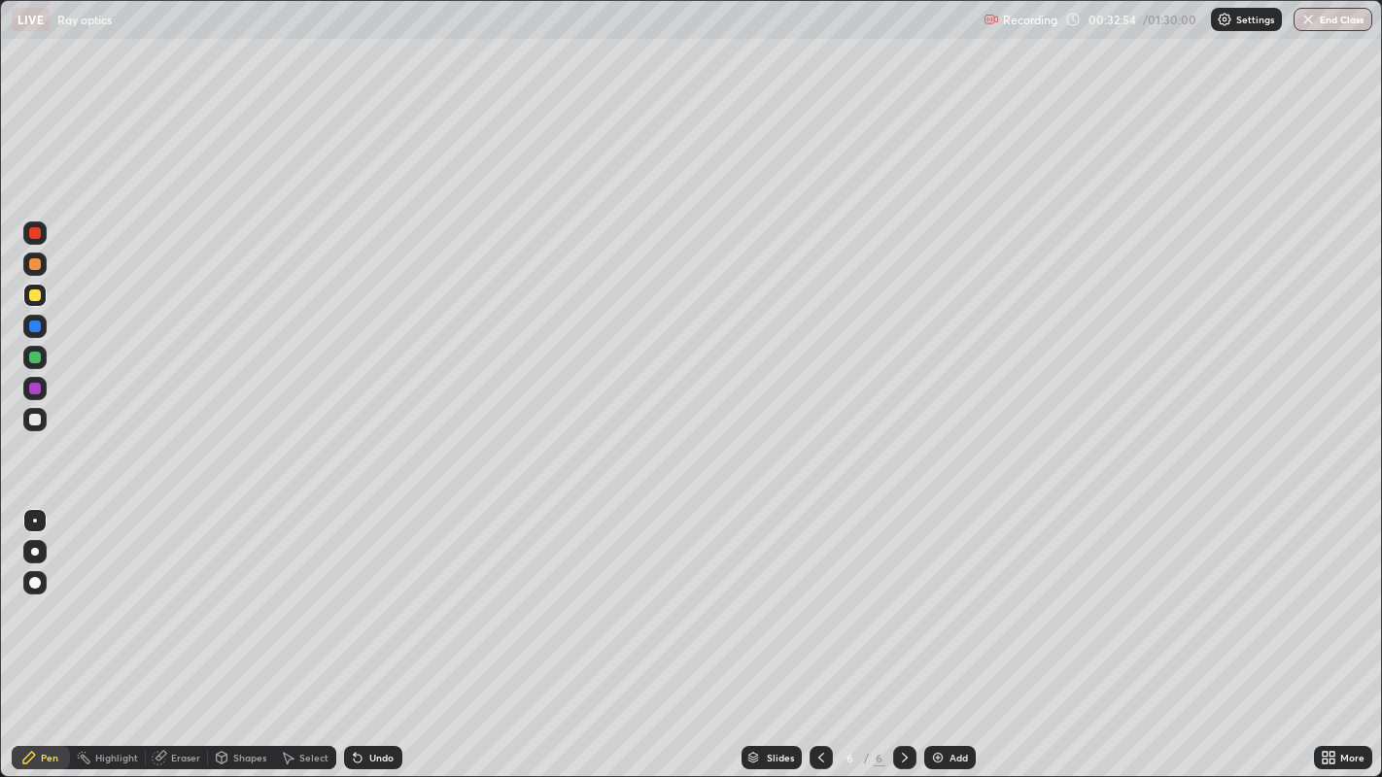
click at [37, 424] on div at bounding box center [35, 420] width 12 height 12
click at [953, 631] on div "Add" at bounding box center [958, 758] width 18 height 10
click at [383, 631] on div "Undo" at bounding box center [381, 758] width 24 height 10
click at [382, 631] on div "Undo" at bounding box center [381, 758] width 24 height 10
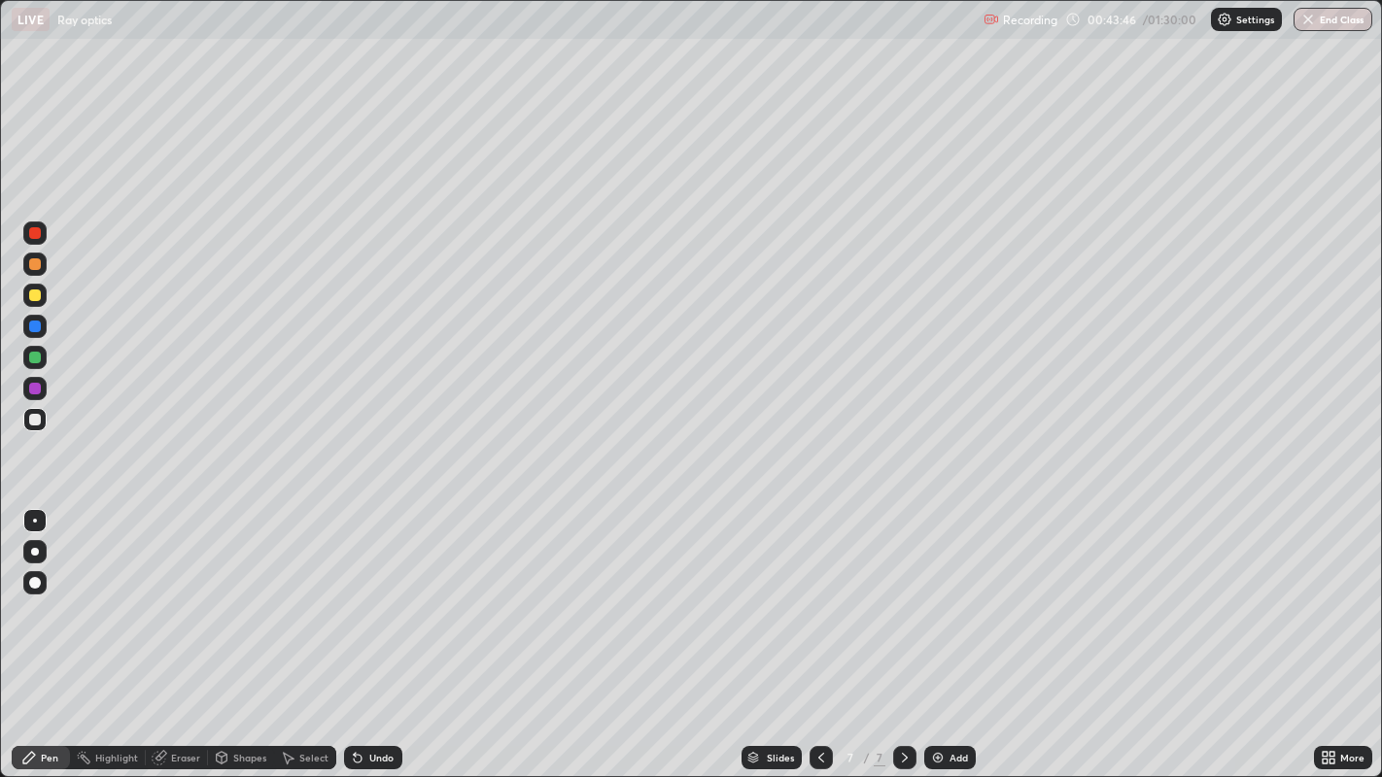
click at [37, 293] on div at bounding box center [35, 296] width 12 height 12
click at [960, 631] on div "Add" at bounding box center [958, 758] width 18 height 10
click at [953, 631] on div "Add" at bounding box center [958, 758] width 18 height 10
click at [386, 631] on div "Undo" at bounding box center [381, 758] width 24 height 10
click at [376, 631] on div "Undo" at bounding box center [381, 758] width 24 height 10
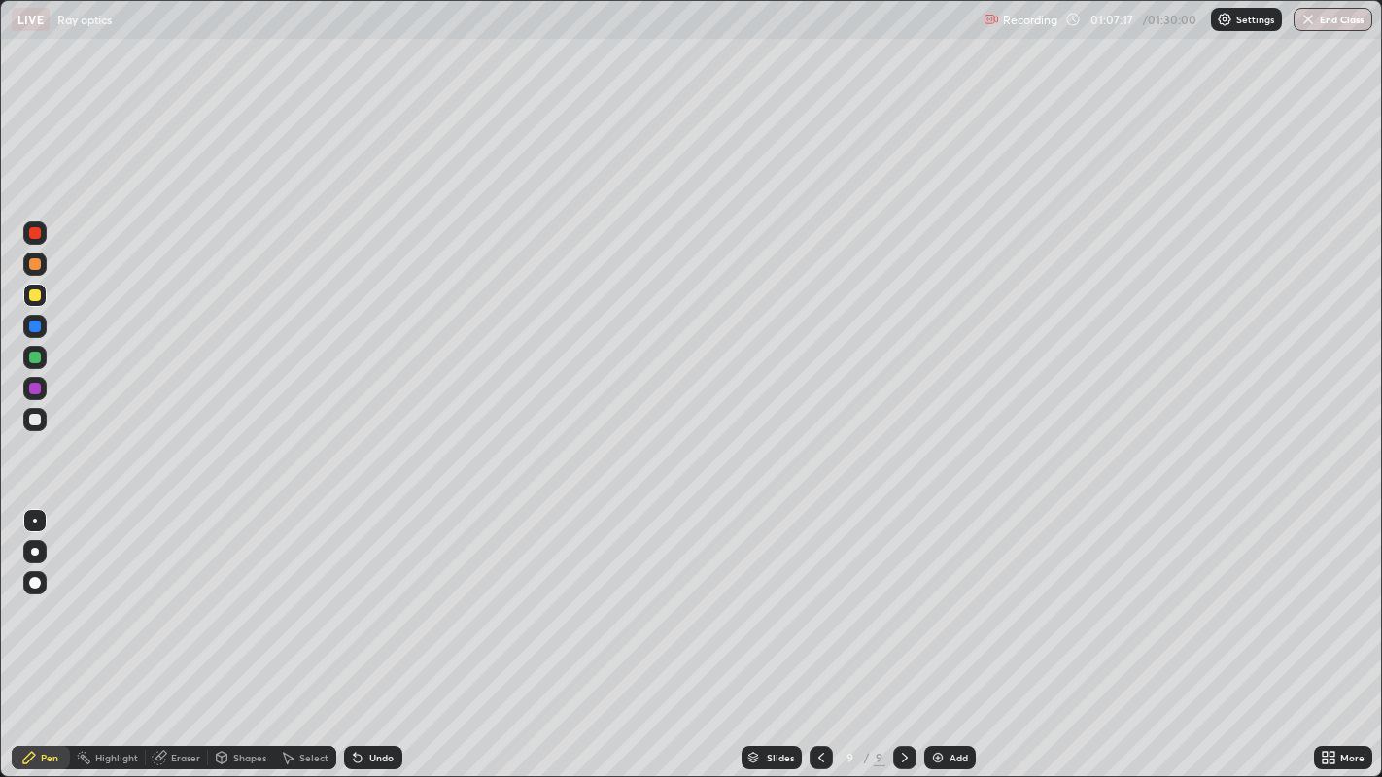
click at [364, 631] on div "Undo" at bounding box center [373, 757] width 58 height 23
click at [363, 631] on div "Undo" at bounding box center [373, 757] width 58 height 23
click at [377, 631] on div "Undo" at bounding box center [381, 758] width 24 height 10
click at [374, 631] on div "Undo" at bounding box center [373, 757] width 58 height 23
click at [369, 631] on div "Undo" at bounding box center [381, 758] width 24 height 10
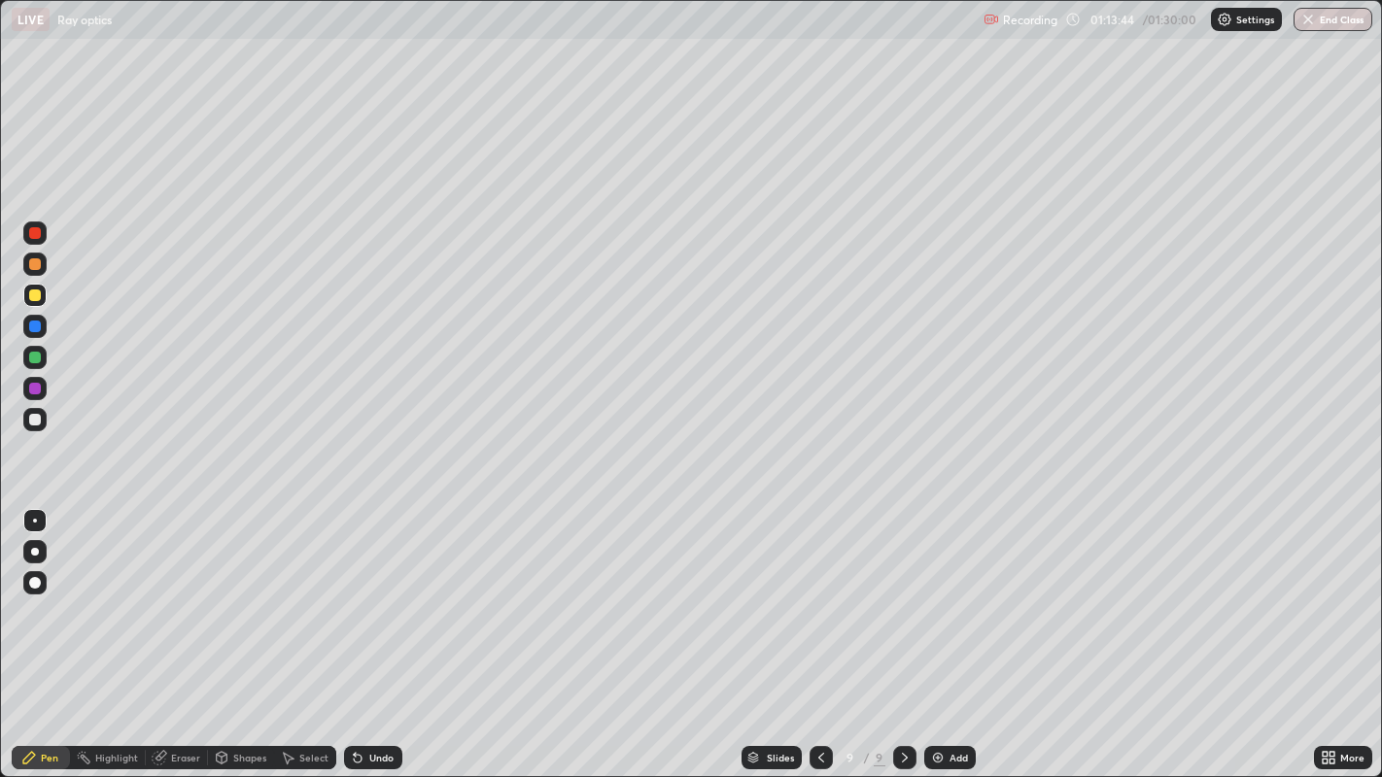
click at [945, 631] on div "Add" at bounding box center [949, 757] width 51 height 23
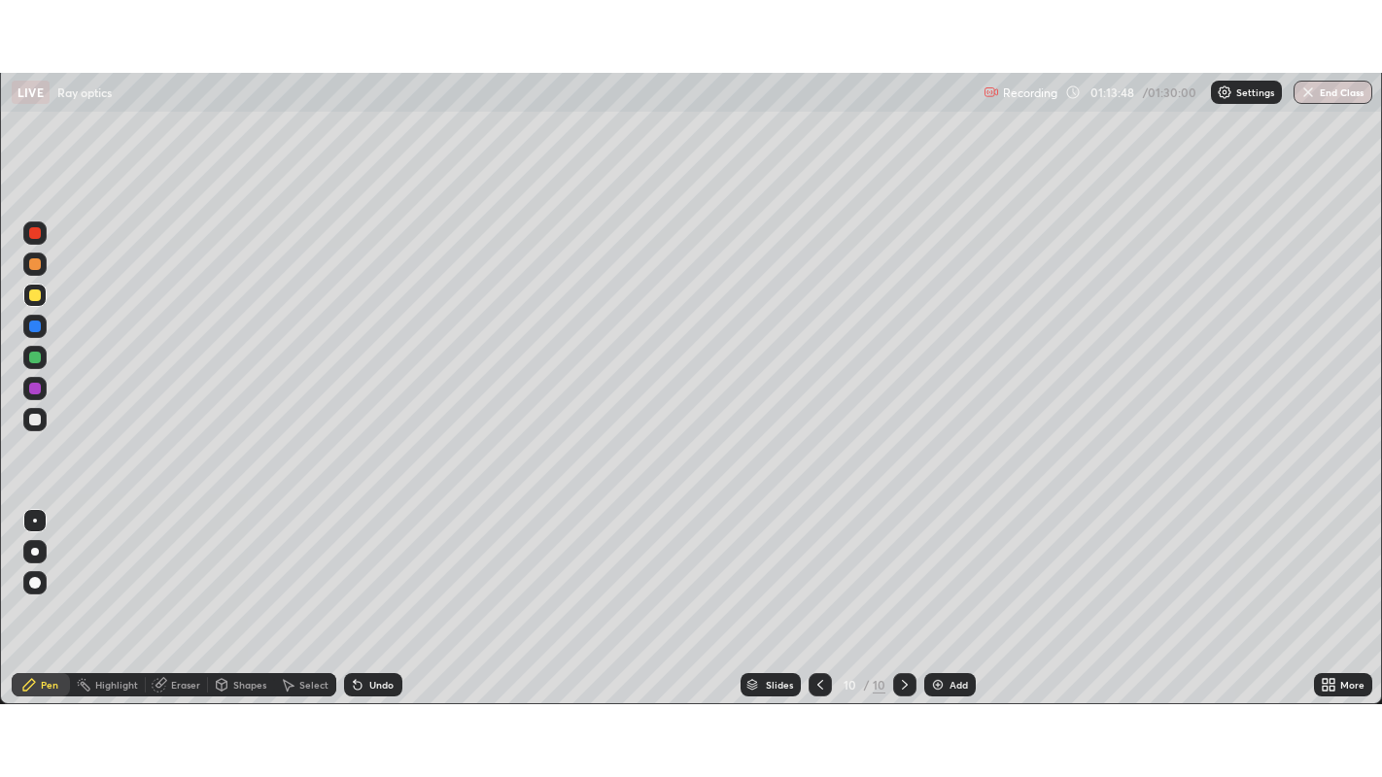
scroll to position [96527, 95776]
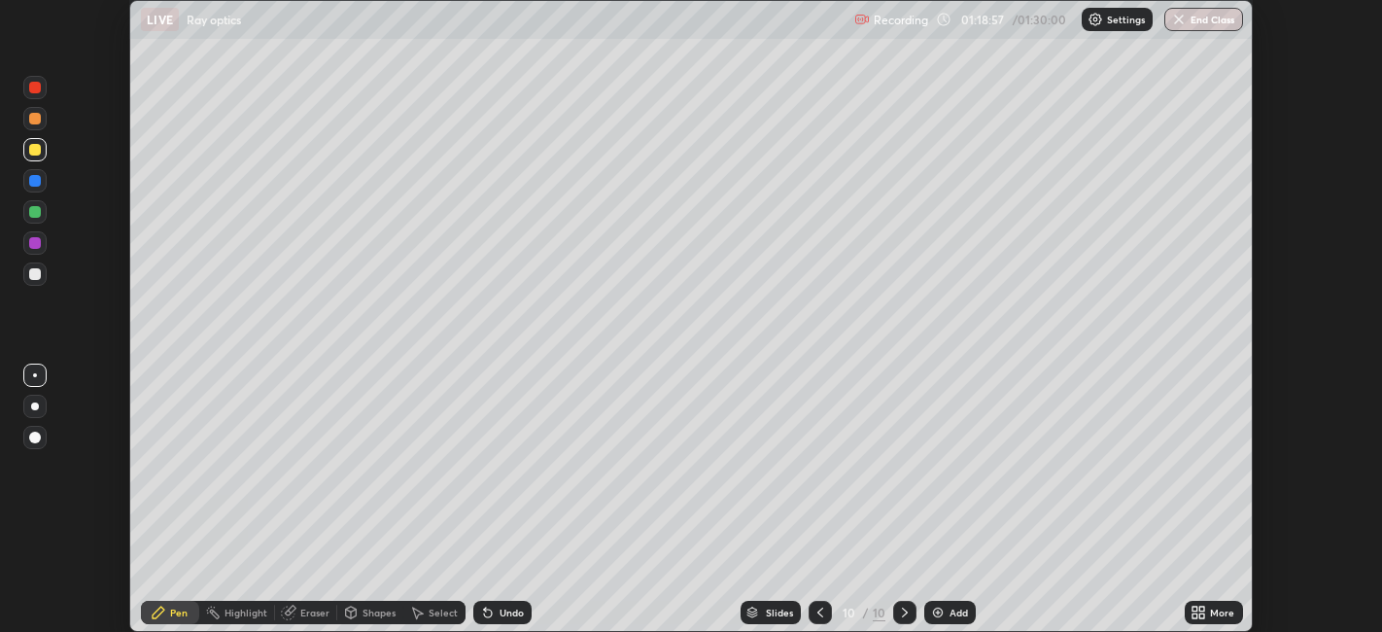
click at [1202, 615] on icon at bounding box center [1202, 615] width 5 height 5
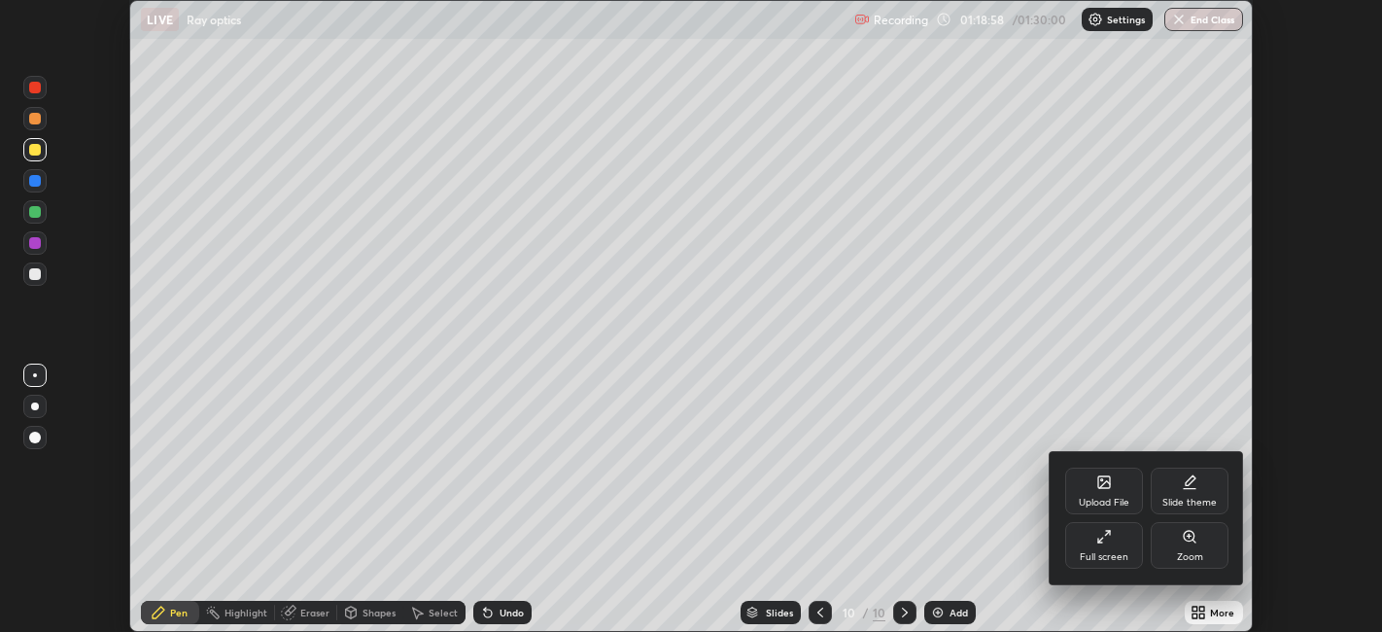
click at [1105, 545] on div "Full screen" at bounding box center [1104, 545] width 78 height 47
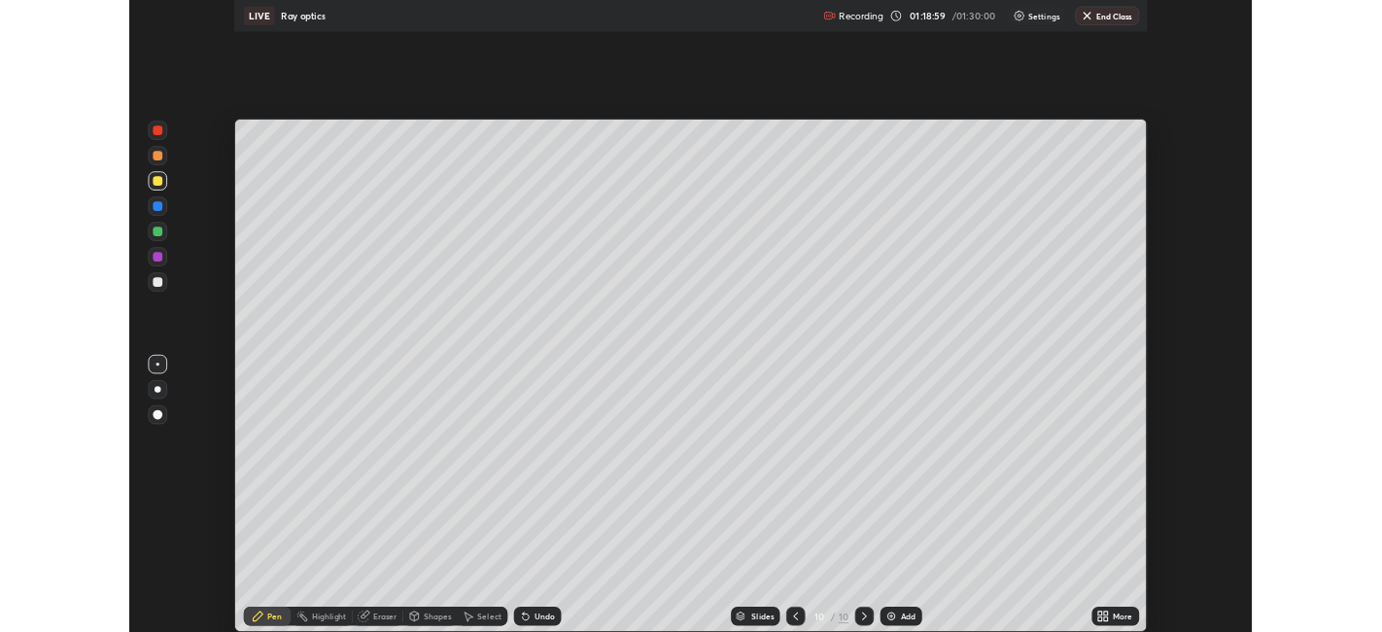
scroll to position [777, 1382]
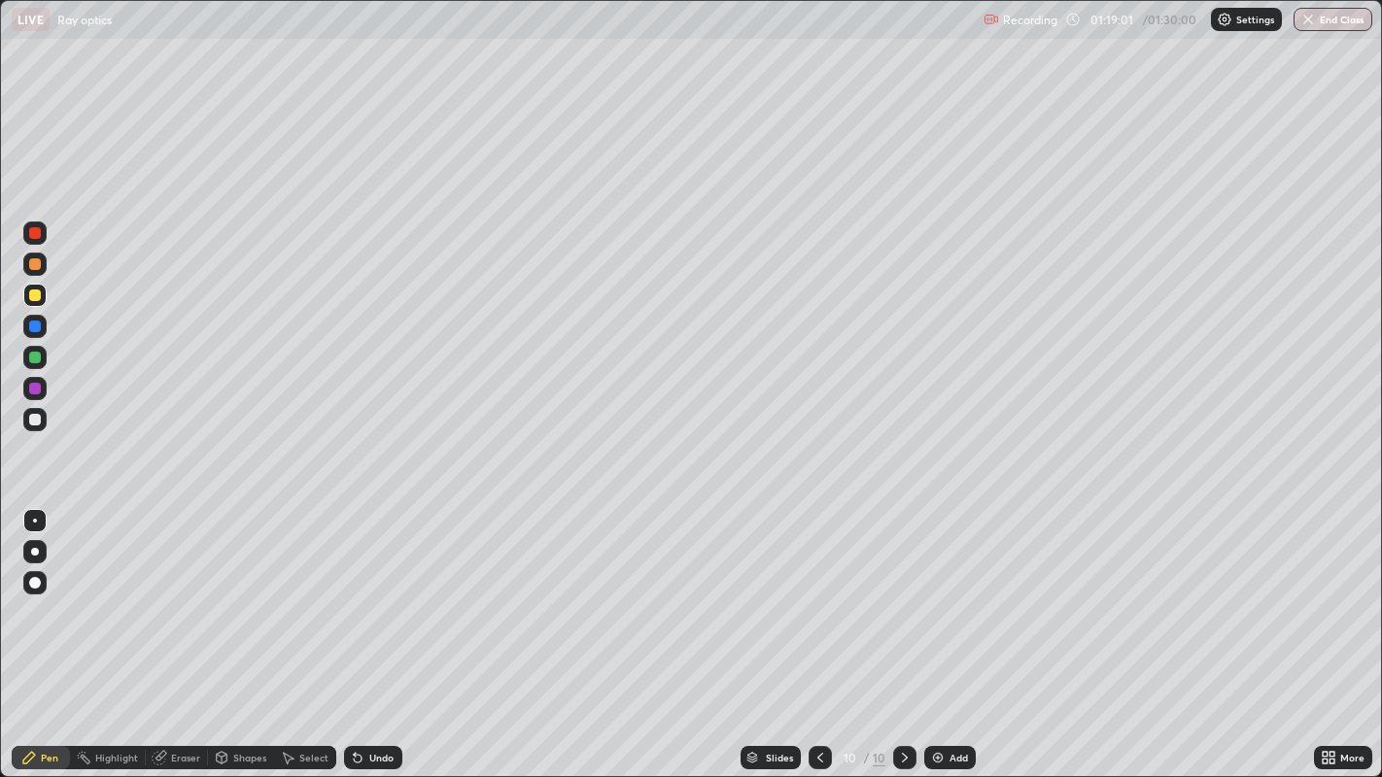
click at [818, 631] on icon at bounding box center [820, 758] width 16 height 16
click at [899, 631] on icon at bounding box center [905, 758] width 16 height 16
click at [36, 393] on div at bounding box center [35, 389] width 12 height 12
click at [379, 631] on div "Undo" at bounding box center [373, 757] width 58 height 23
click at [381, 631] on div "Undo" at bounding box center [373, 757] width 58 height 23
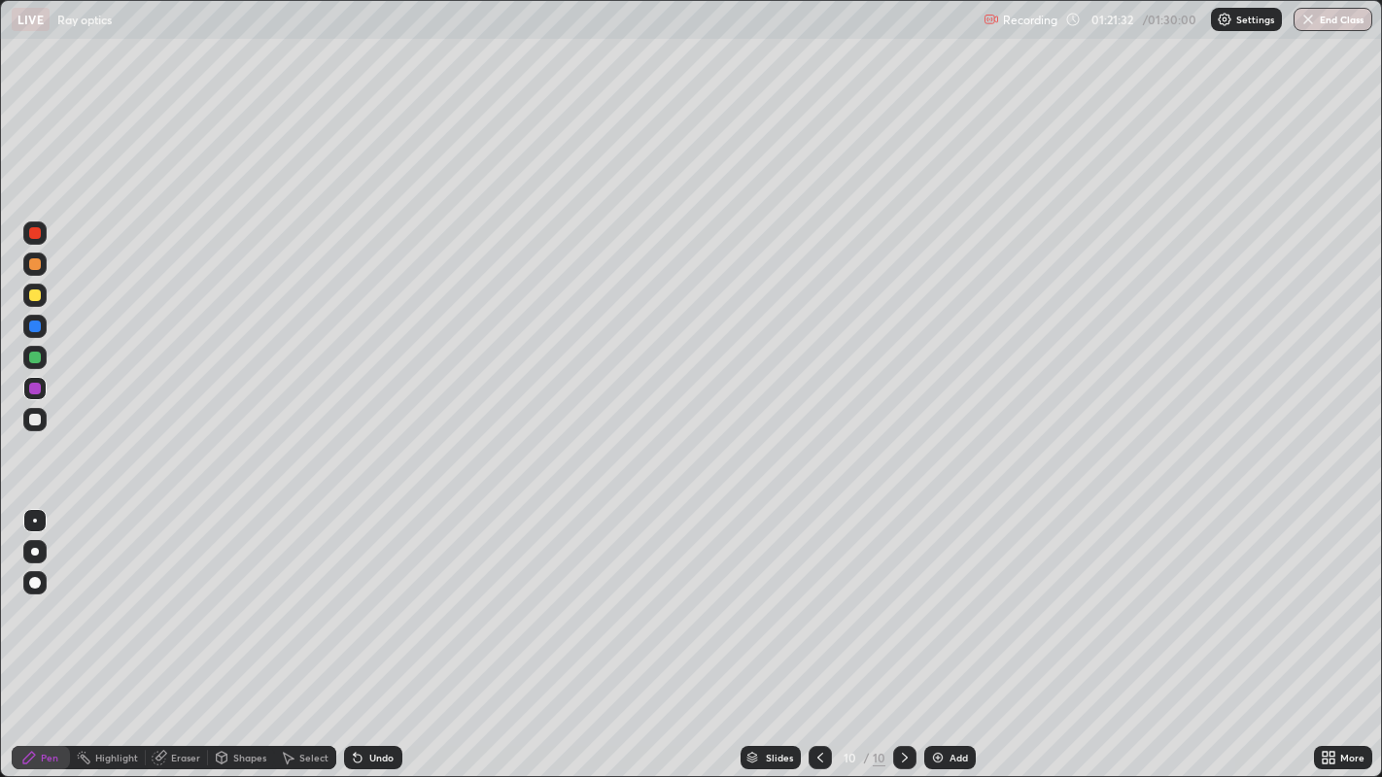
click at [375, 631] on div "Undo" at bounding box center [373, 757] width 58 height 23
click at [379, 631] on div "Undo" at bounding box center [373, 757] width 58 height 23
click at [1314, 21] on img "button" at bounding box center [1308, 20] width 16 height 16
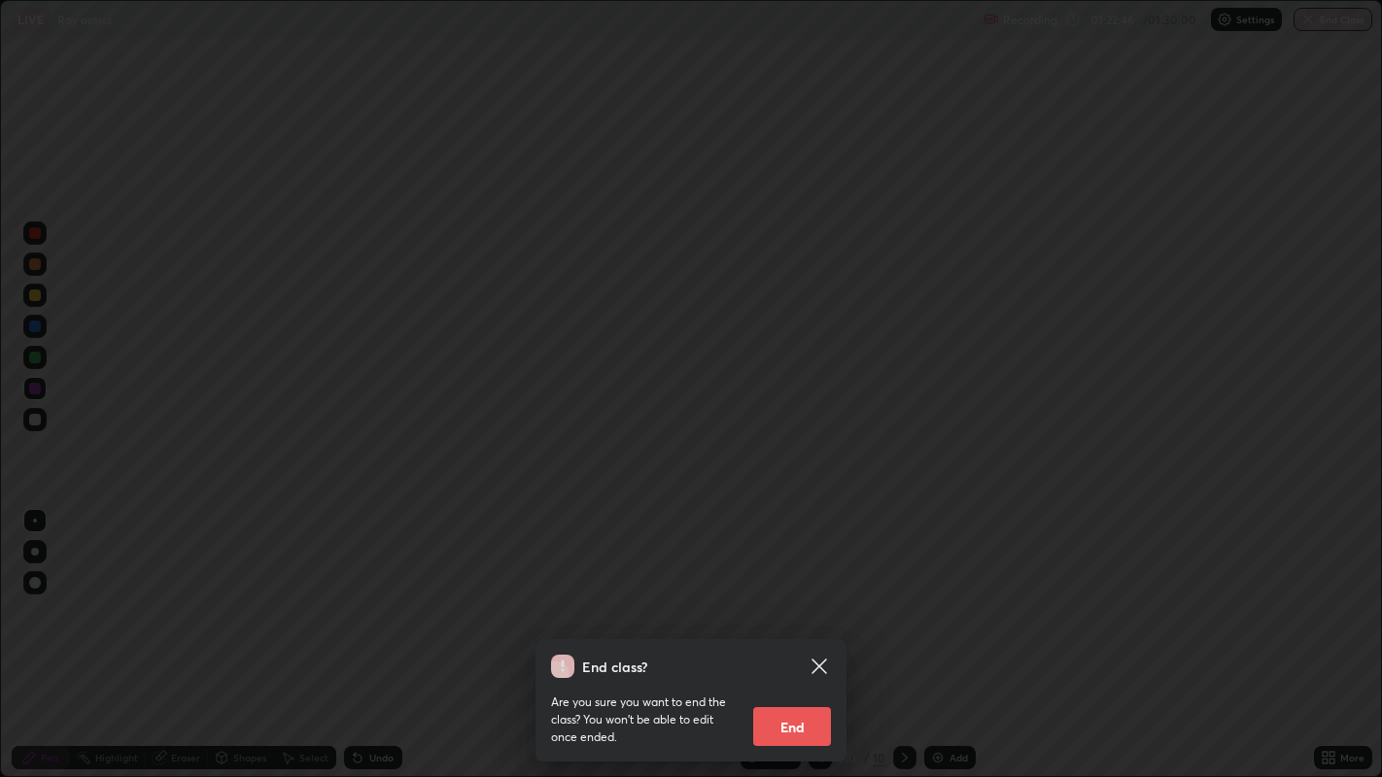
click at [788, 631] on button "End" at bounding box center [792, 726] width 78 height 39
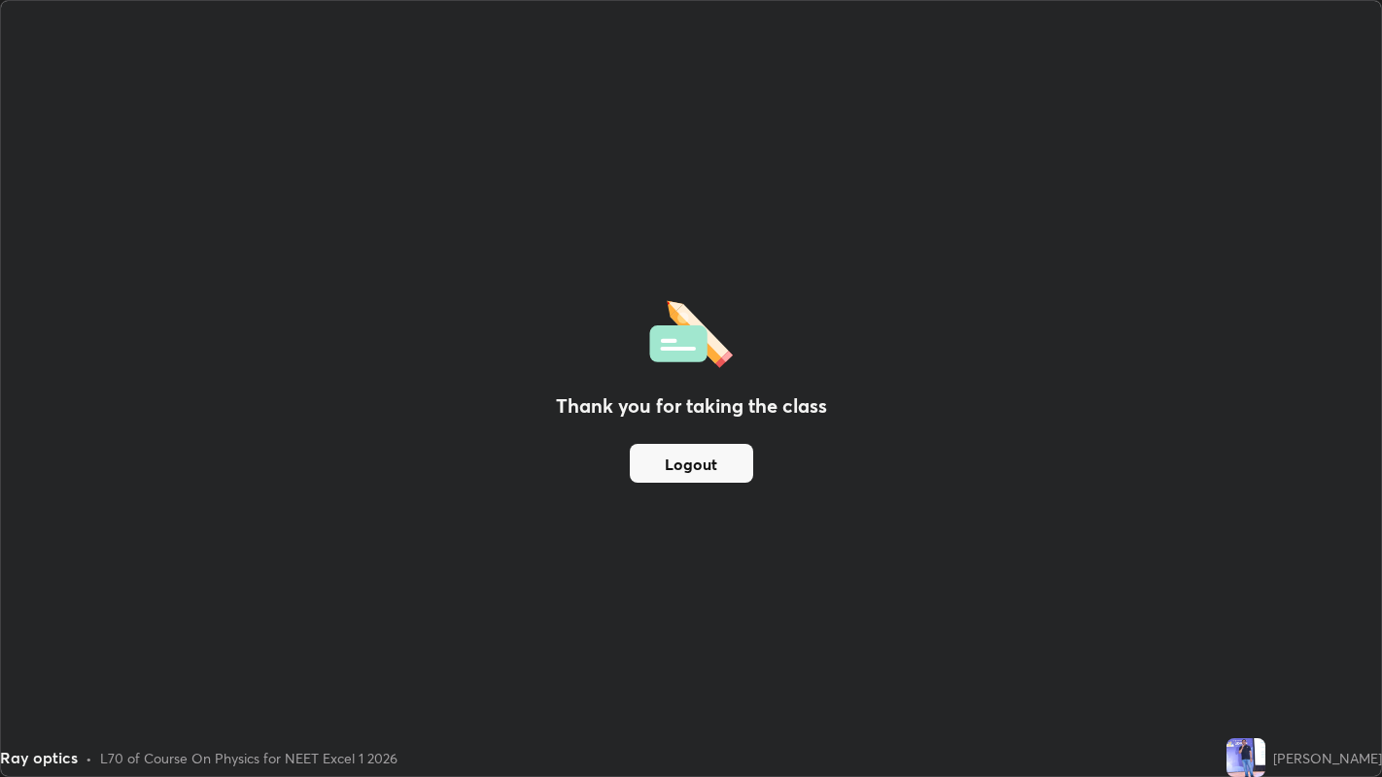
click at [677, 468] on button "Logout" at bounding box center [691, 463] width 123 height 39
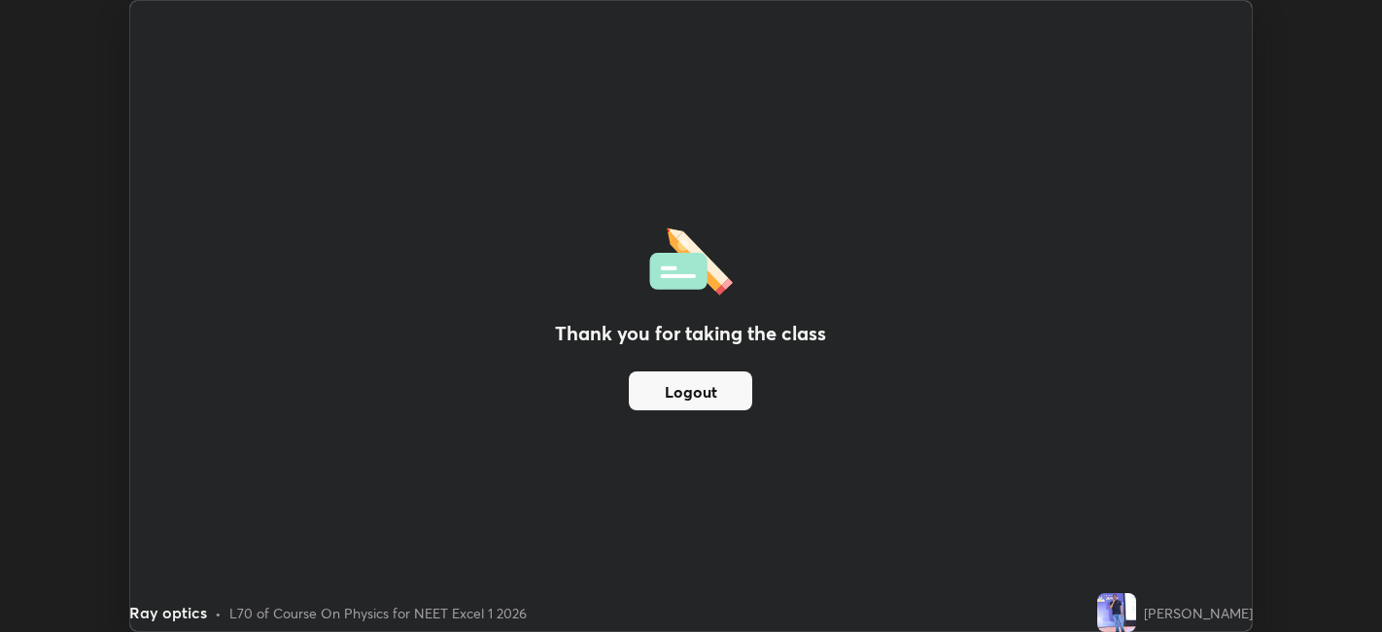
scroll to position [96527, 95776]
